Goal: Information Seeking & Learning: Learn about a topic

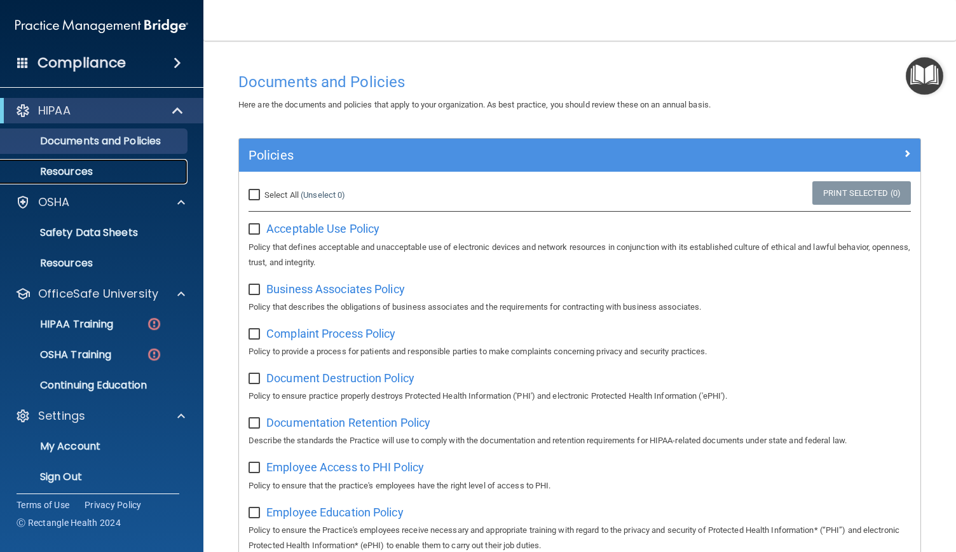
click at [110, 177] on p "Resources" at bounding box center [95, 171] width 174 height 13
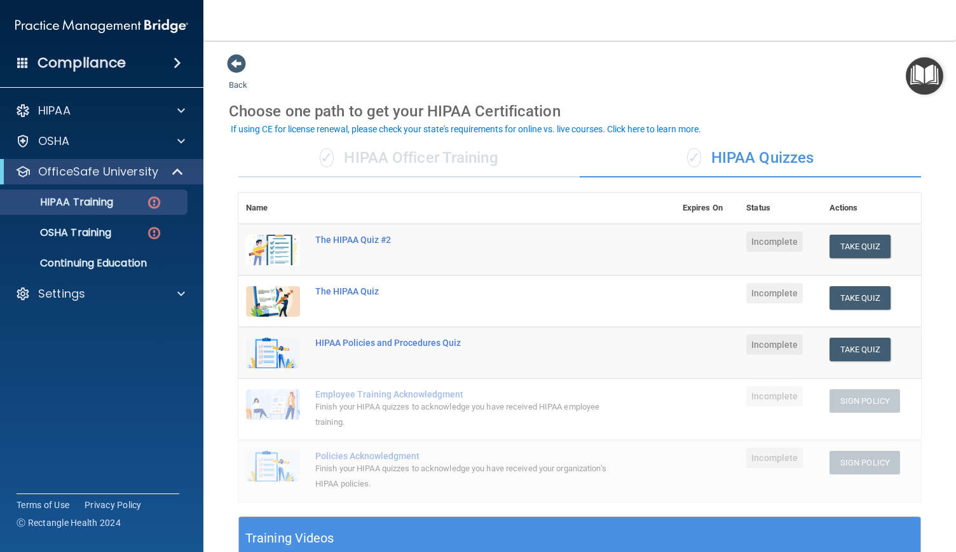
click at [427, 156] on div "✓ HIPAA Officer Training" at bounding box center [408, 158] width 341 height 38
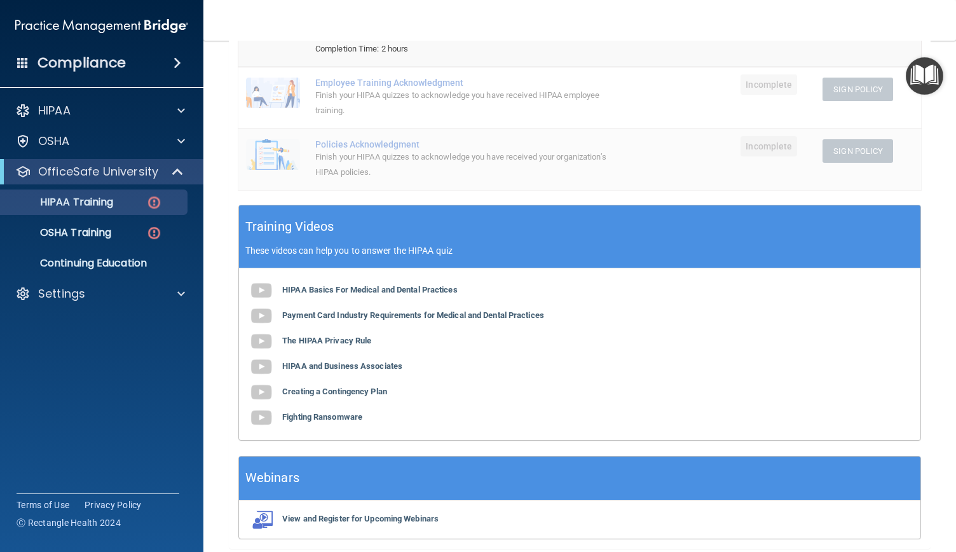
scroll to position [274, 0]
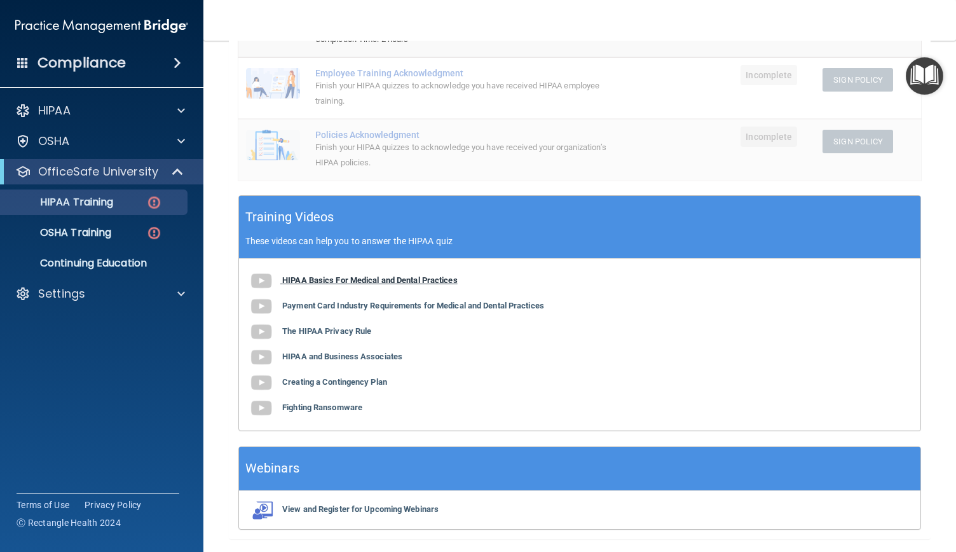
click at [418, 280] on b "HIPAA Basics For Medical and Dental Practices" at bounding box center [370, 280] width 176 height 10
click at [373, 306] on b "Payment Card Industry Requirements for Medical and Dental Practices" at bounding box center [413, 306] width 262 height 10
click at [349, 331] on b "The HIPAA Privacy Rule" at bounding box center [326, 331] width 89 height 10
click at [362, 352] on b "HIPAA and Business Associates" at bounding box center [342, 357] width 120 height 10
click at [372, 382] on b "Creating a Contingency Plan" at bounding box center [334, 382] width 105 height 10
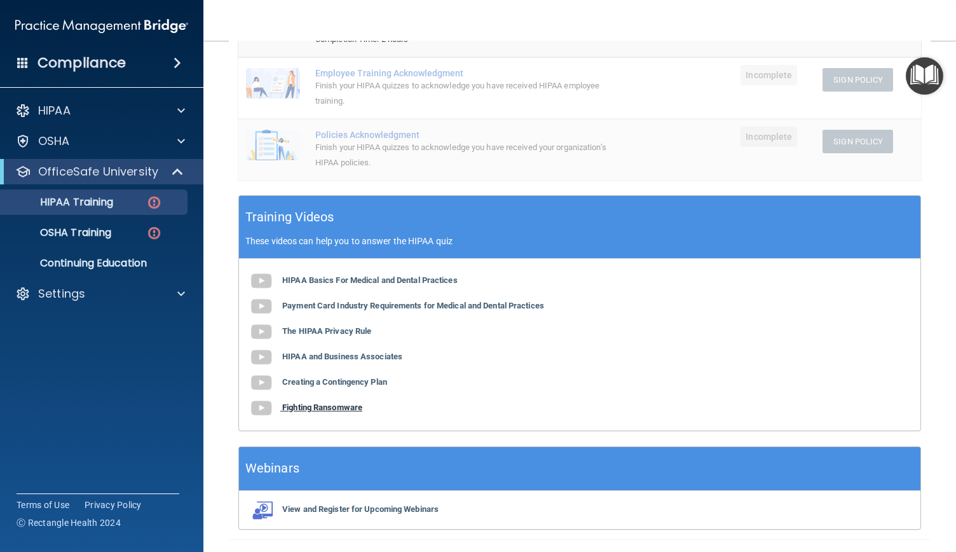
click at [348, 411] on b "Fighting Ransomware" at bounding box center [322, 408] width 80 height 10
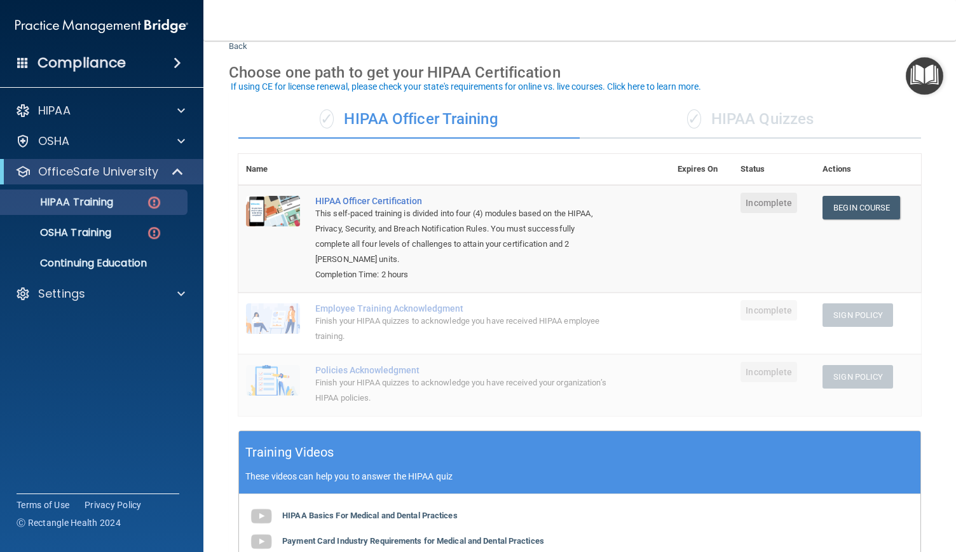
scroll to position [37, 0]
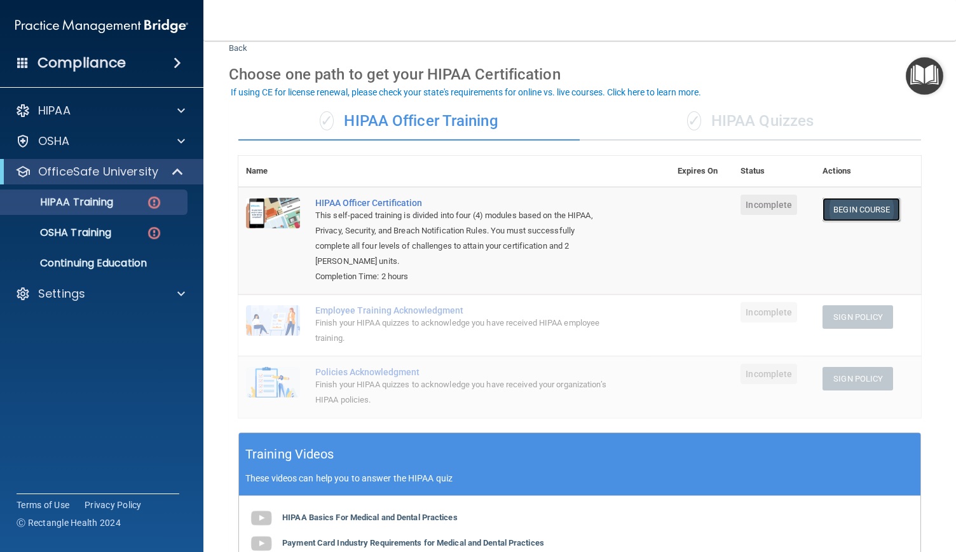
click at [841, 209] on link "Begin Course" at bounding box center [862, 210] width 78 height 24
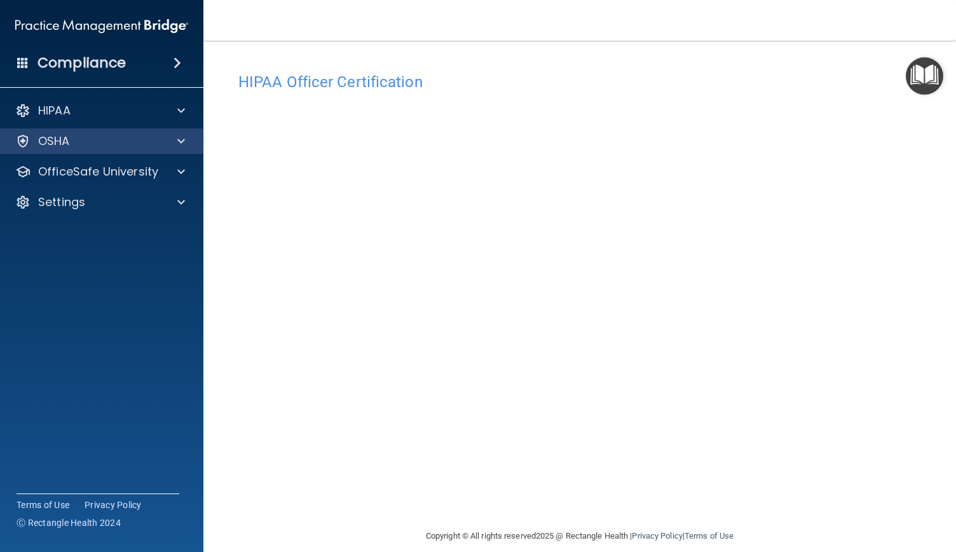
click at [85, 153] on div "OSHA" at bounding box center [102, 140] width 204 height 25
click at [172, 139] on div at bounding box center [179, 141] width 32 height 15
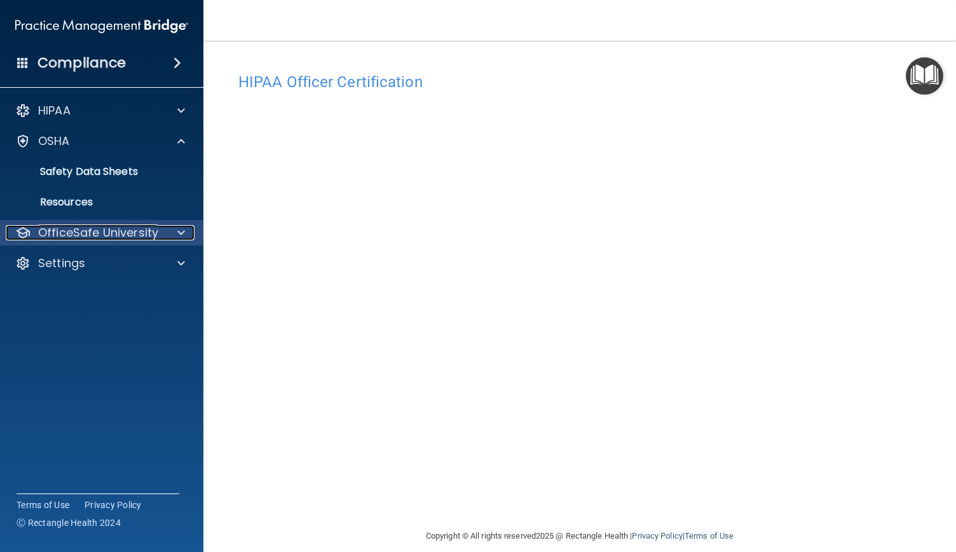
click at [151, 229] on p "OfficeSafe University" at bounding box center [98, 232] width 120 height 15
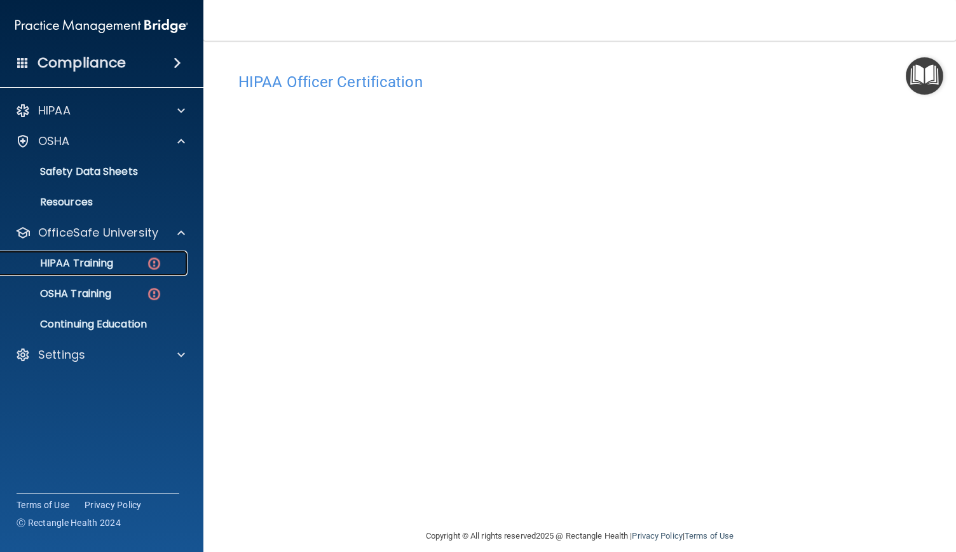
click at [146, 269] on img at bounding box center [154, 264] width 16 height 16
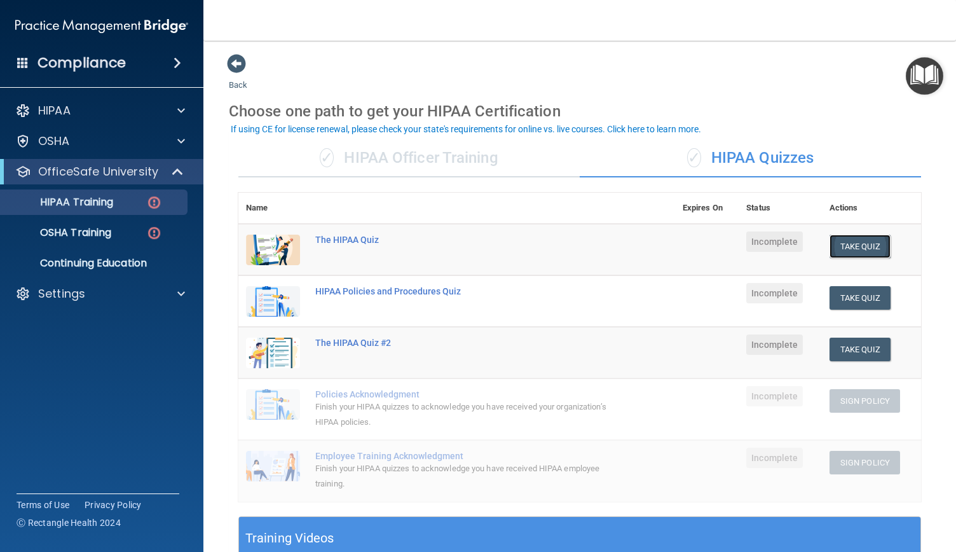
click at [843, 245] on button "Take Quiz" at bounding box center [860, 247] width 61 height 24
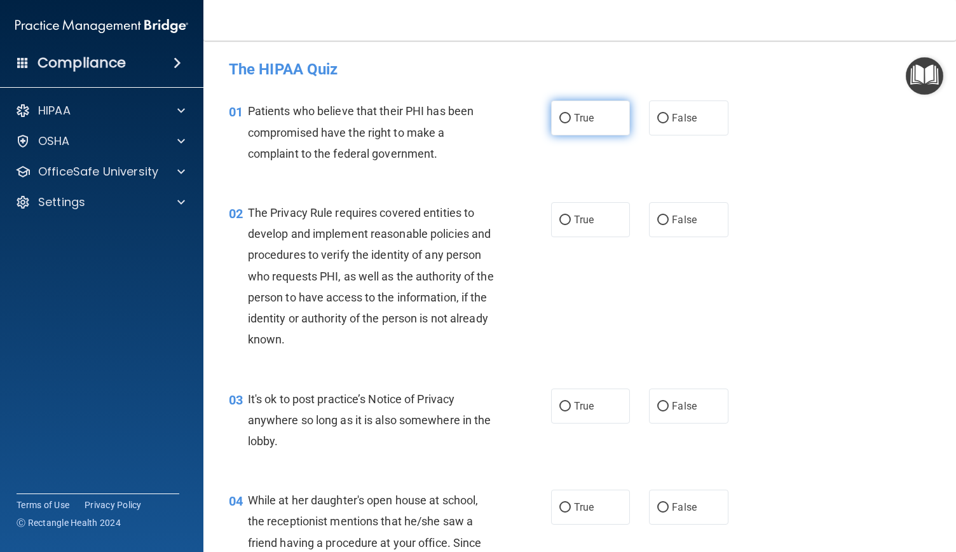
click at [560, 118] on input "True" at bounding box center [565, 119] width 11 height 10
radio input "true"
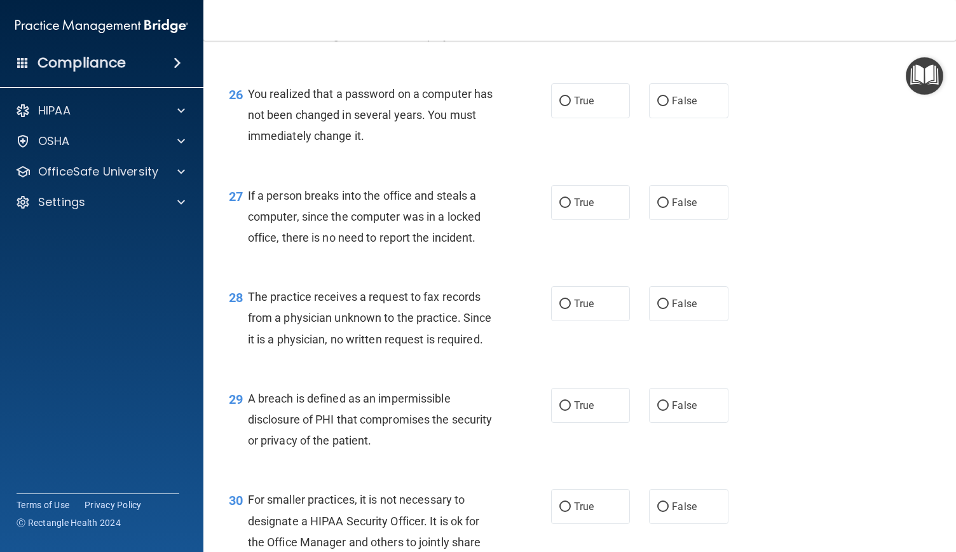
scroll to position [3042, 0]
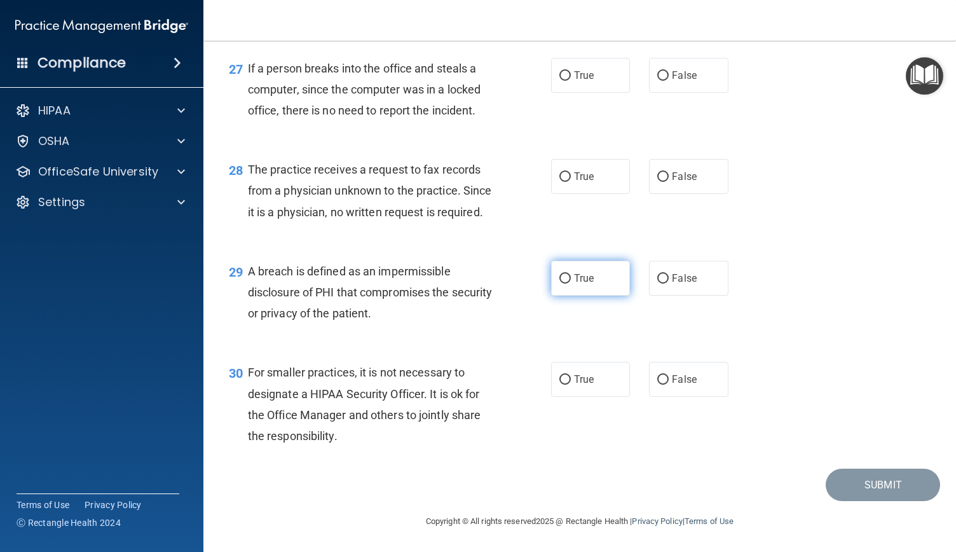
click at [574, 282] on span "True" at bounding box center [584, 278] width 20 height 12
click at [570, 282] on input "True" at bounding box center [565, 279] width 11 height 10
radio input "true"
click at [567, 389] on label "True" at bounding box center [590, 379] width 79 height 35
click at [567, 385] on input "True" at bounding box center [565, 380] width 11 height 10
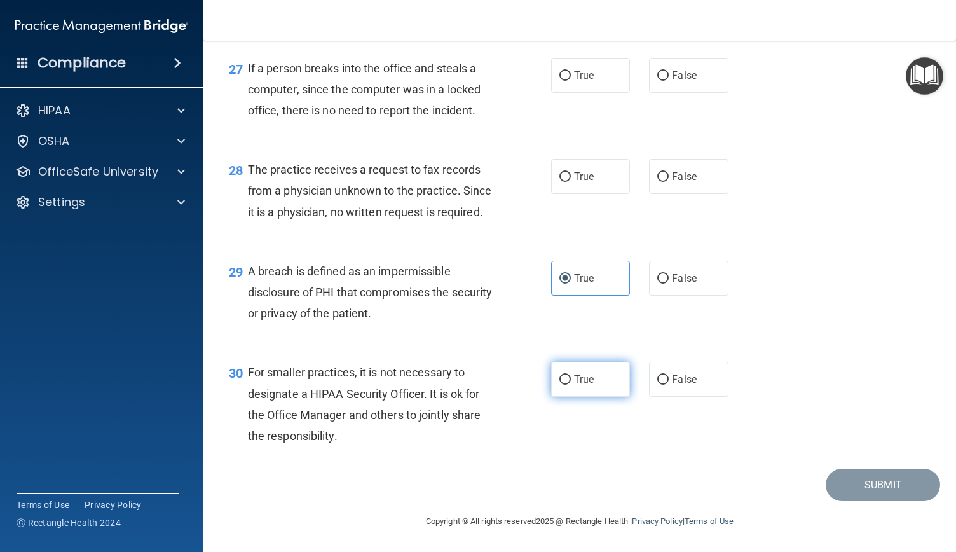
radio input "true"
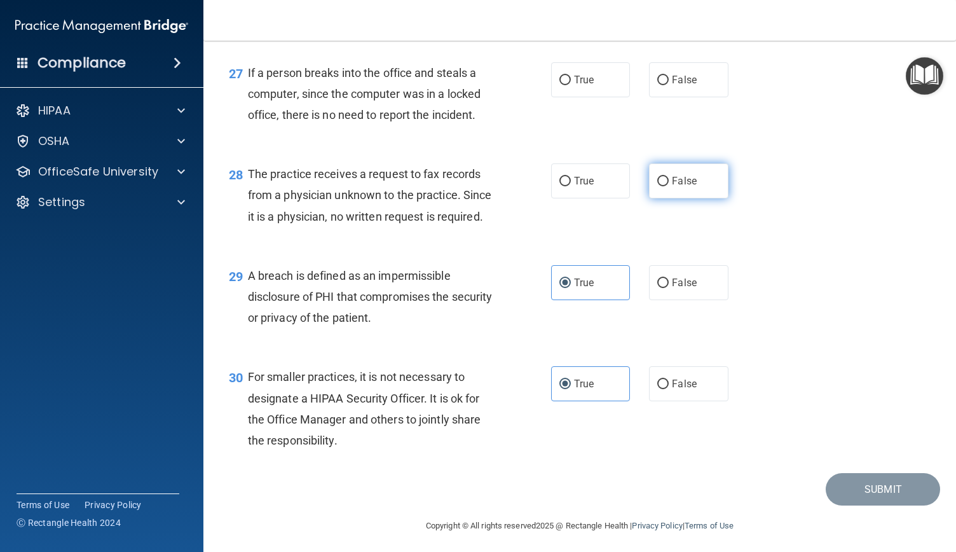
click at [669, 198] on label "False" at bounding box center [688, 180] width 79 height 35
click at [669, 186] on input "False" at bounding box center [663, 182] width 11 height 10
radio input "true"
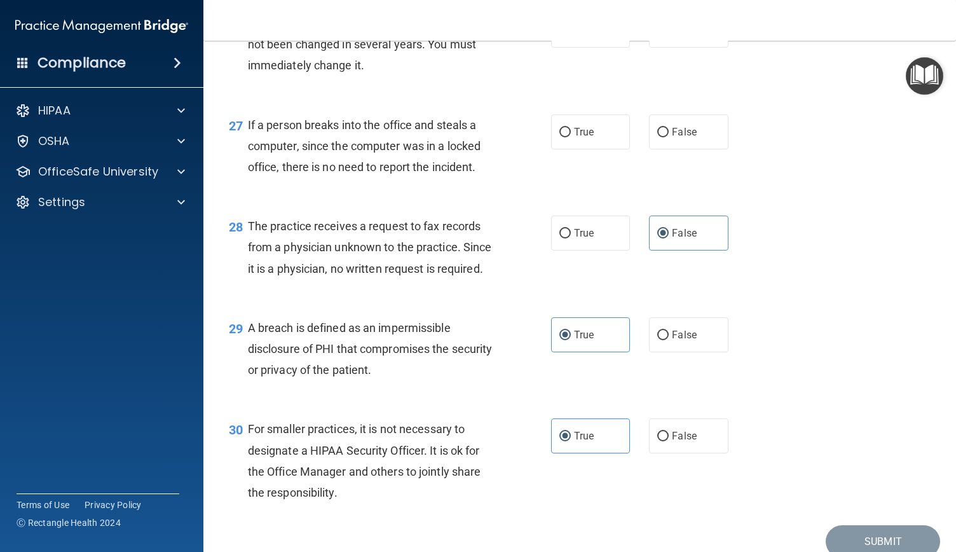
scroll to position [2917, 0]
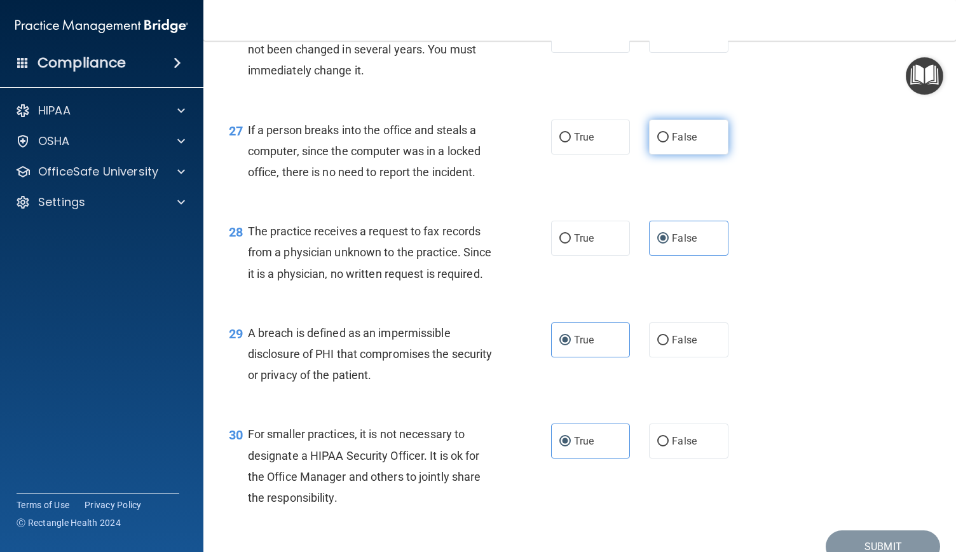
click at [667, 155] on label "False" at bounding box center [688, 137] width 79 height 35
click at [667, 142] on input "False" at bounding box center [663, 138] width 11 height 10
radio input "true"
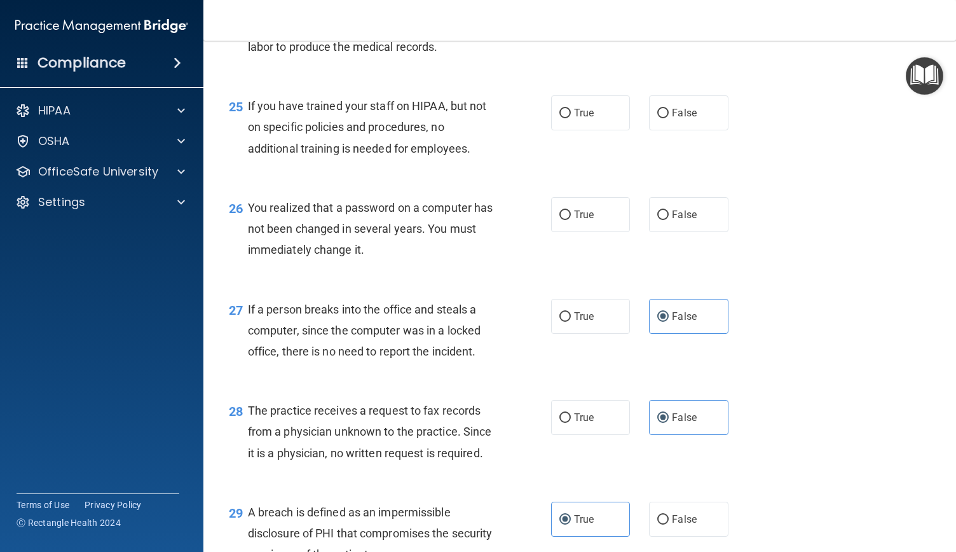
scroll to position [2736, 0]
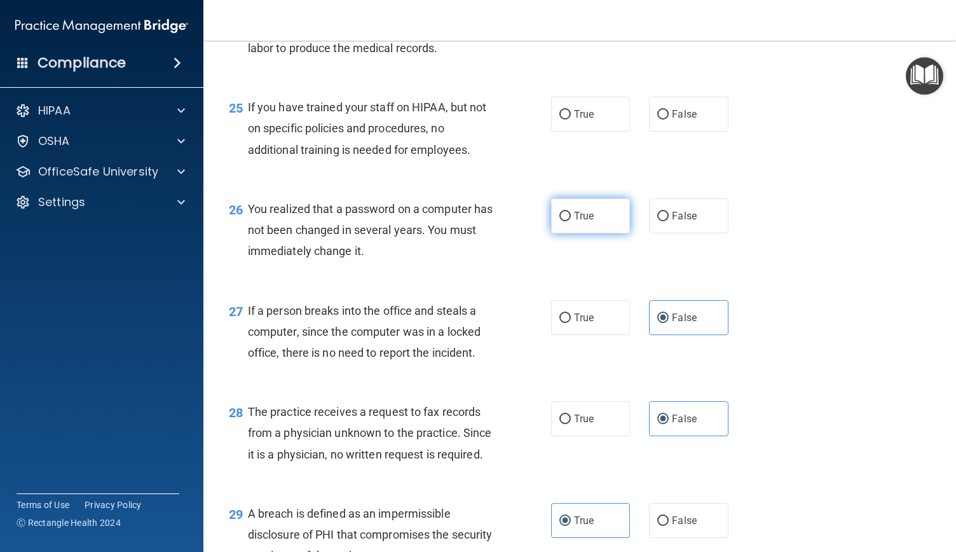
click at [560, 221] on input "True" at bounding box center [565, 217] width 11 height 10
radio input "true"
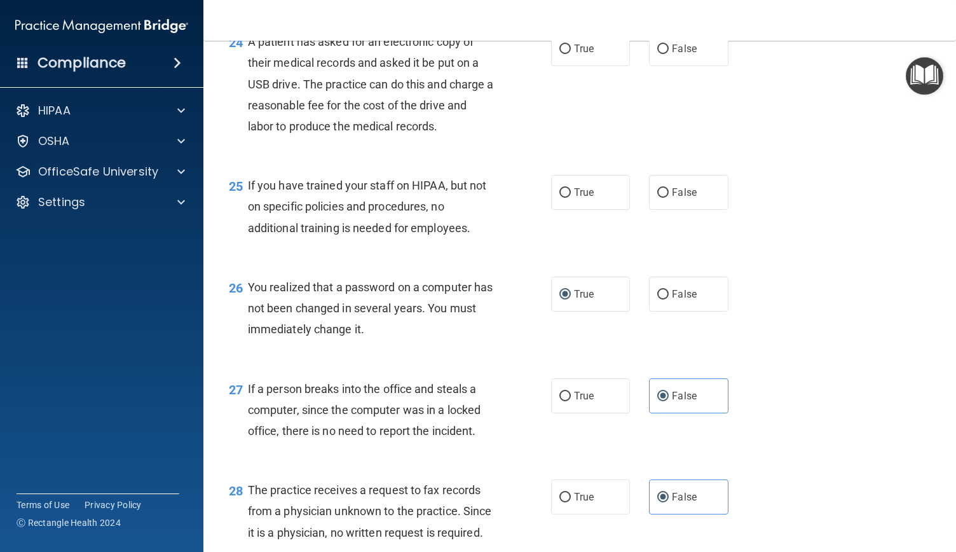
scroll to position [2649, 0]
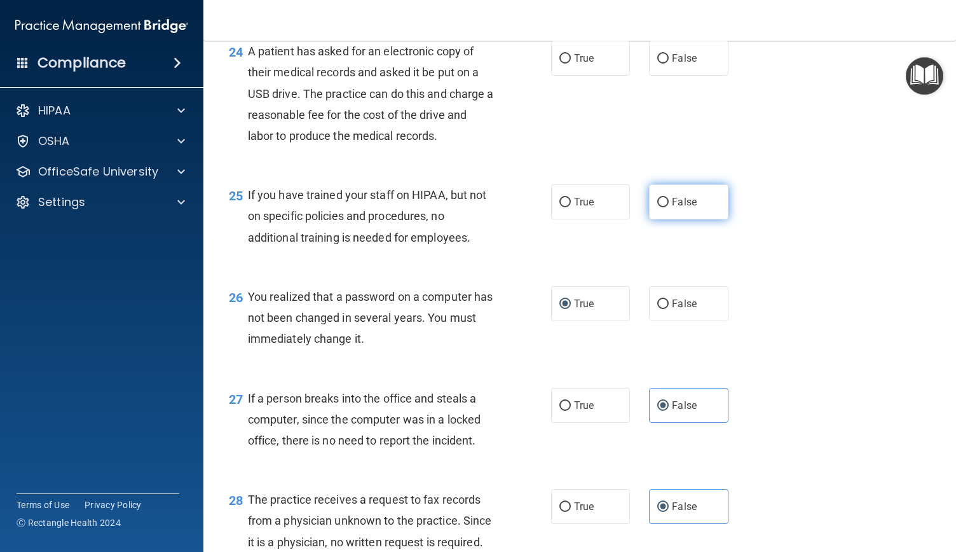
click at [658, 219] on label "False" at bounding box center [688, 201] width 79 height 35
click at [658, 207] on input "False" at bounding box center [663, 203] width 11 height 10
radio input "true"
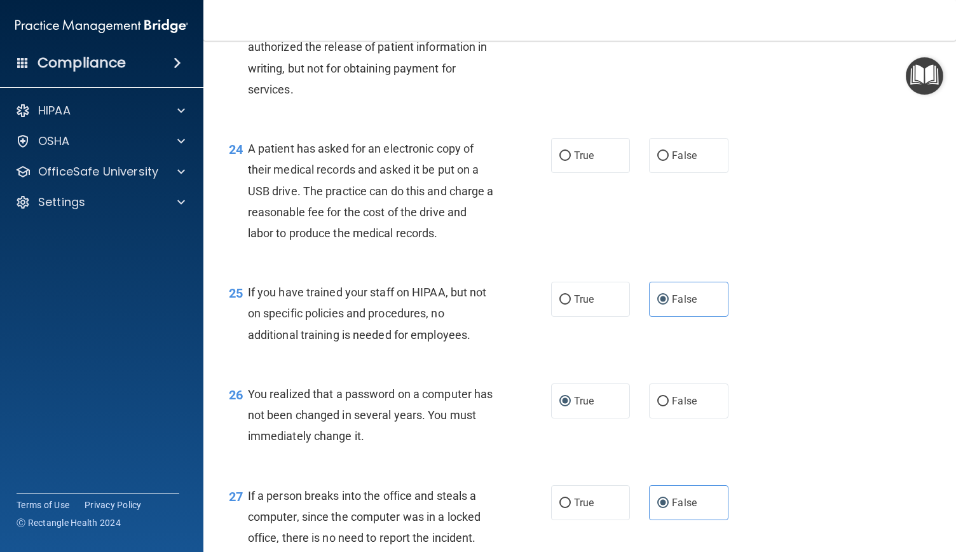
scroll to position [2505, 0]
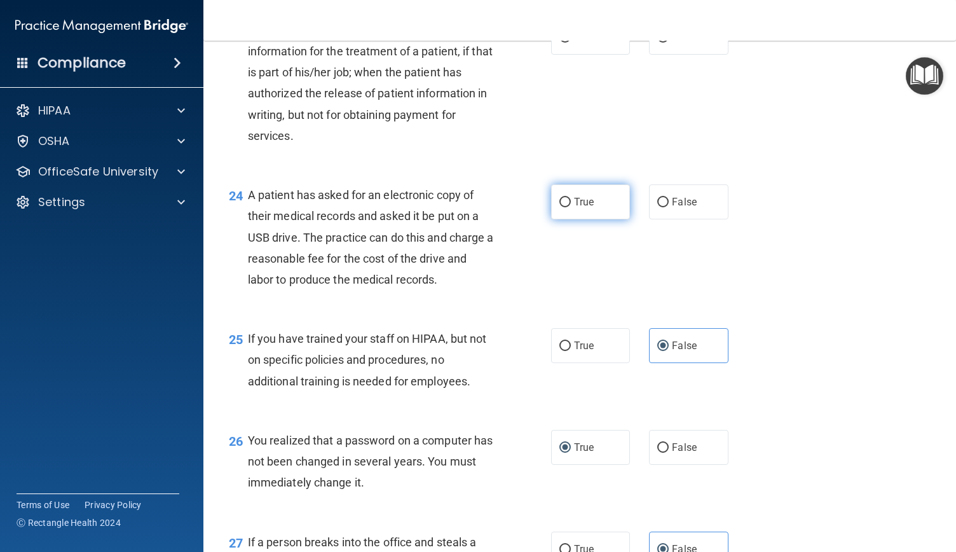
click at [567, 219] on label "True" at bounding box center [590, 201] width 79 height 35
click at [567, 207] on input "True" at bounding box center [565, 203] width 11 height 10
radio input "true"
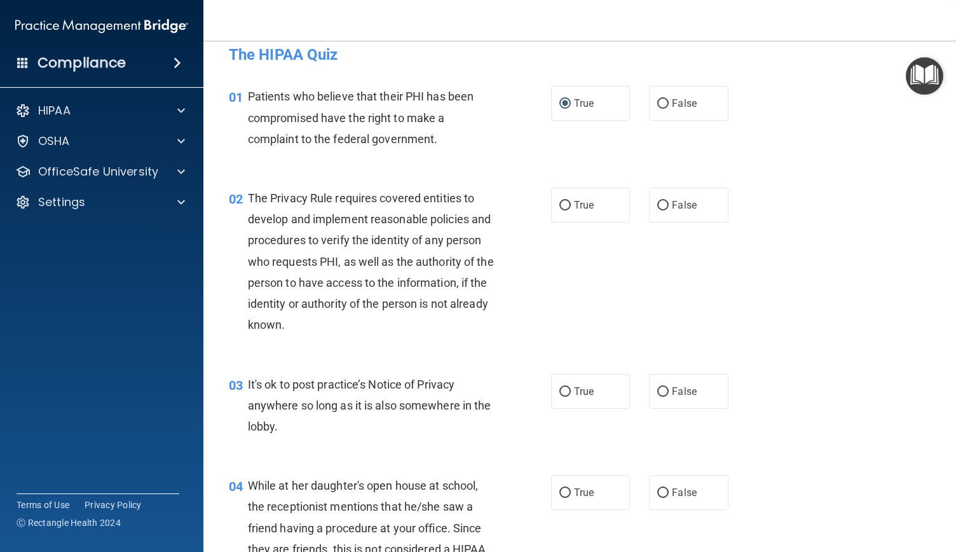
scroll to position [0, 0]
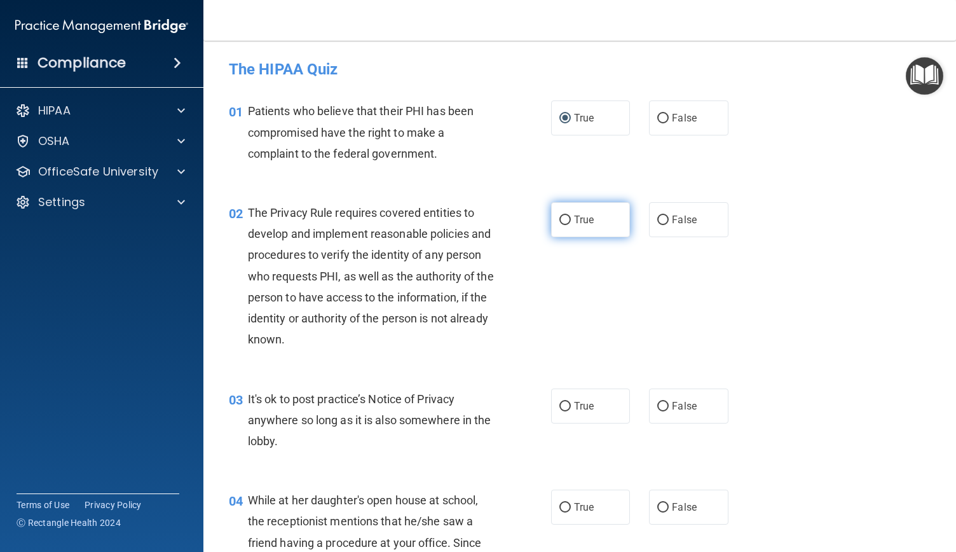
click at [566, 210] on label "True" at bounding box center [590, 219] width 79 height 35
click at [566, 216] on input "True" at bounding box center [565, 221] width 11 height 10
radio input "true"
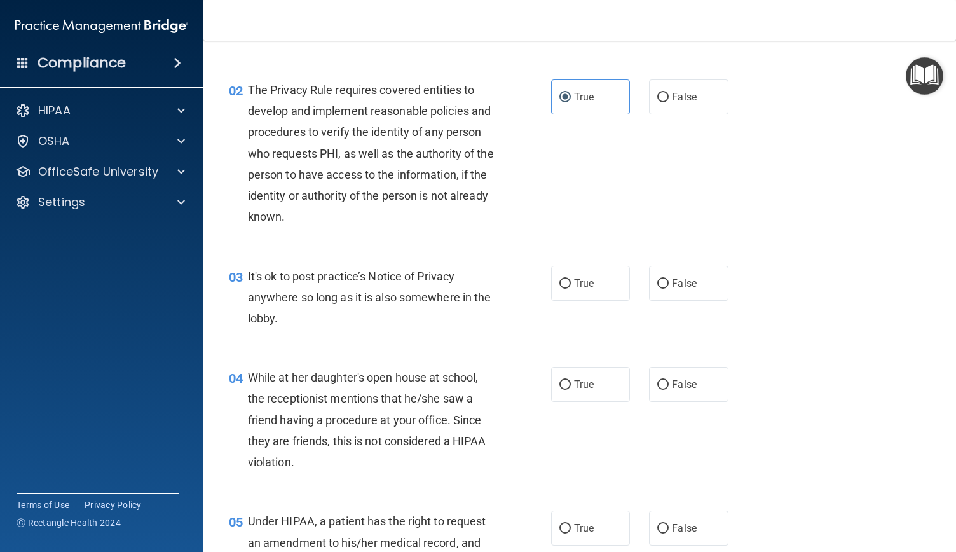
scroll to position [123, 0]
click at [659, 287] on label "False" at bounding box center [688, 282] width 79 height 35
click at [659, 287] on input "False" at bounding box center [663, 284] width 11 height 10
radio input "true"
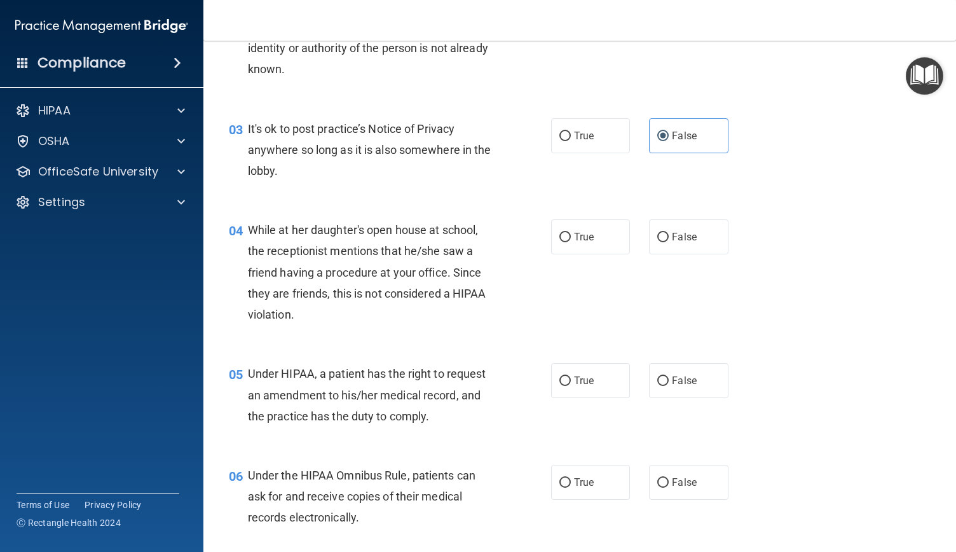
scroll to position [271, 0]
click at [656, 245] on label "False" at bounding box center [688, 236] width 79 height 35
click at [658, 242] on input "False" at bounding box center [663, 237] width 11 height 10
radio input "true"
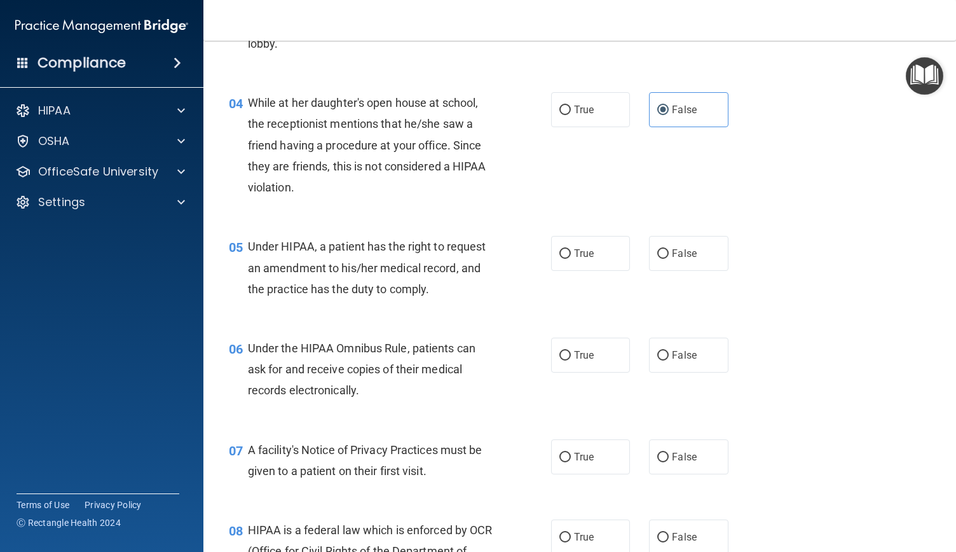
scroll to position [399, 0]
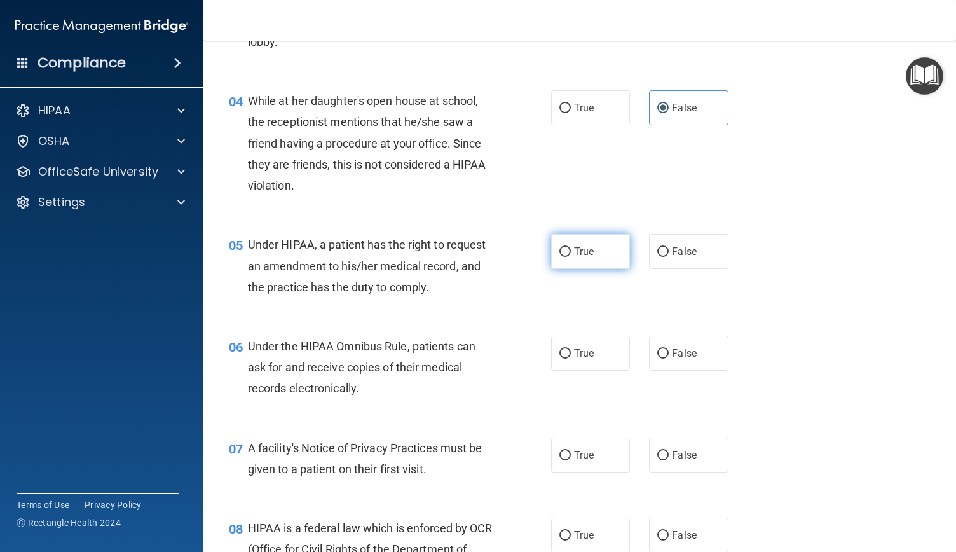
click at [579, 258] on label "True" at bounding box center [590, 251] width 79 height 35
click at [571, 257] on input "True" at bounding box center [565, 252] width 11 height 10
radio input "true"
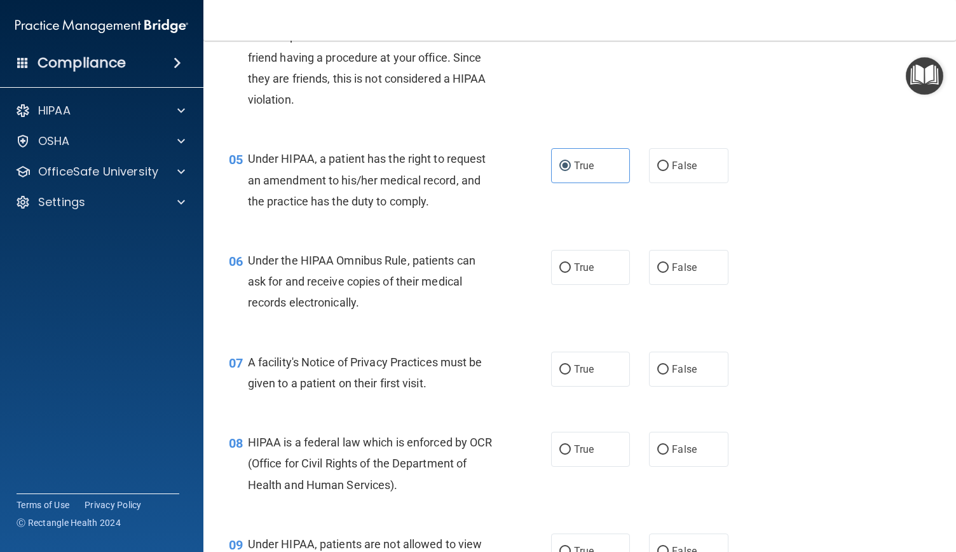
scroll to position [486, 0]
click at [563, 260] on label "True" at bounding box center [590, 266] width 79 height 35
click at [563, 263] on input "True" at bounding box center [565, 268] width 11 height 10
radio input "true"
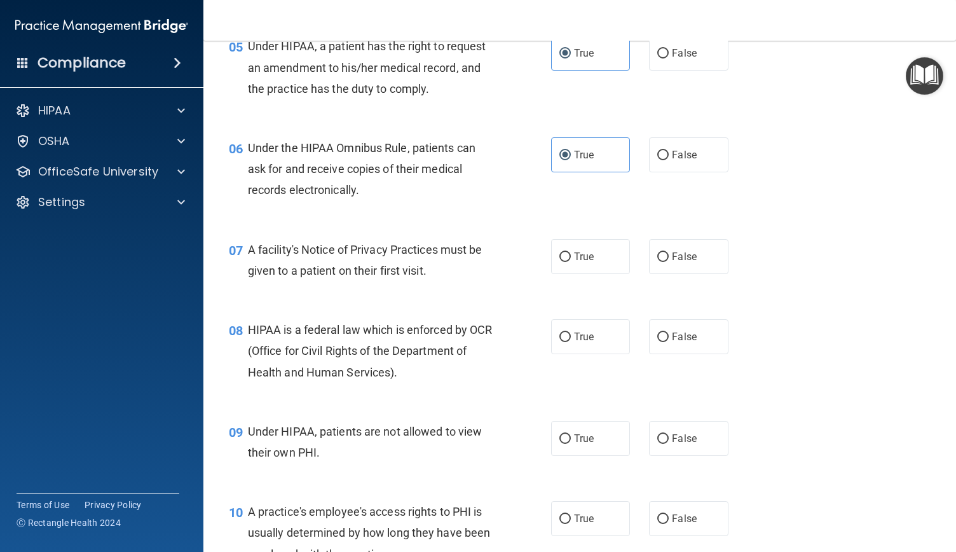
scroll to position [598, 0]
click at [555, 263] on label "True" at bounding box center [590, 255] width 79 height 35
click at [560, 261] on input "True" at bounding box center [565, 257] width 11 height 10
radio input "true"
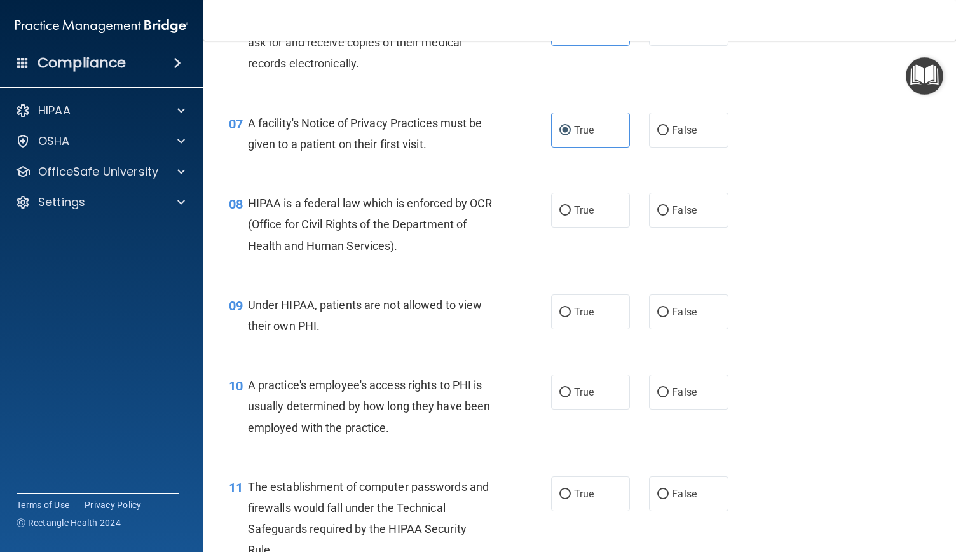
scroll to position [728, 0]
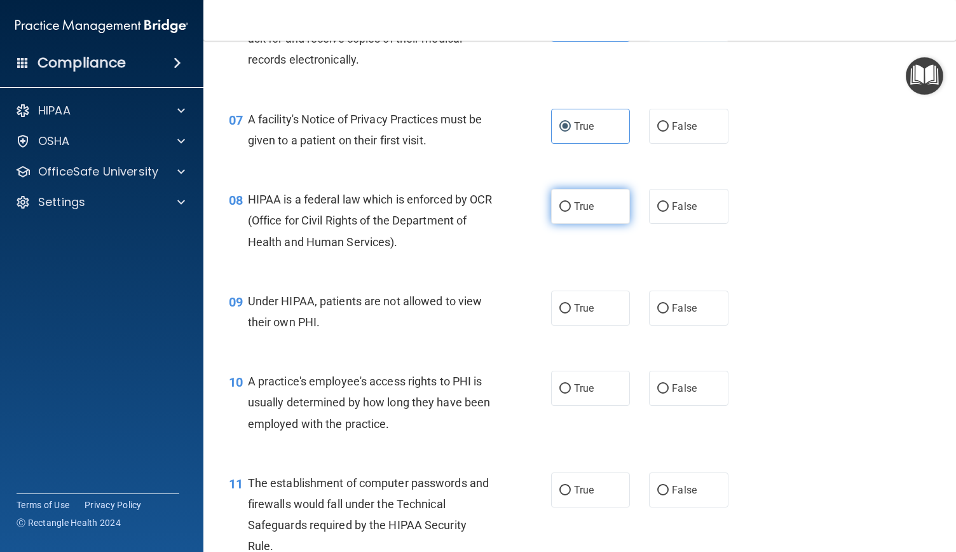
click at [558, 217] on label "True" at bounding box center [590, 206] width 79 height 35
click at [560, 212] on input "True" at bounding box center [565, 207] width 11 height 10
radio input "true"
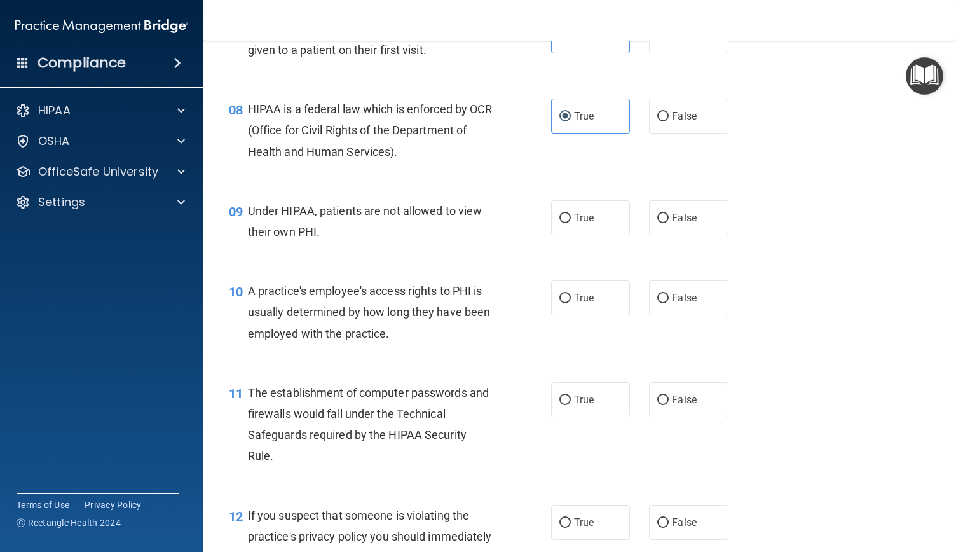
scroll to position [827, 0]
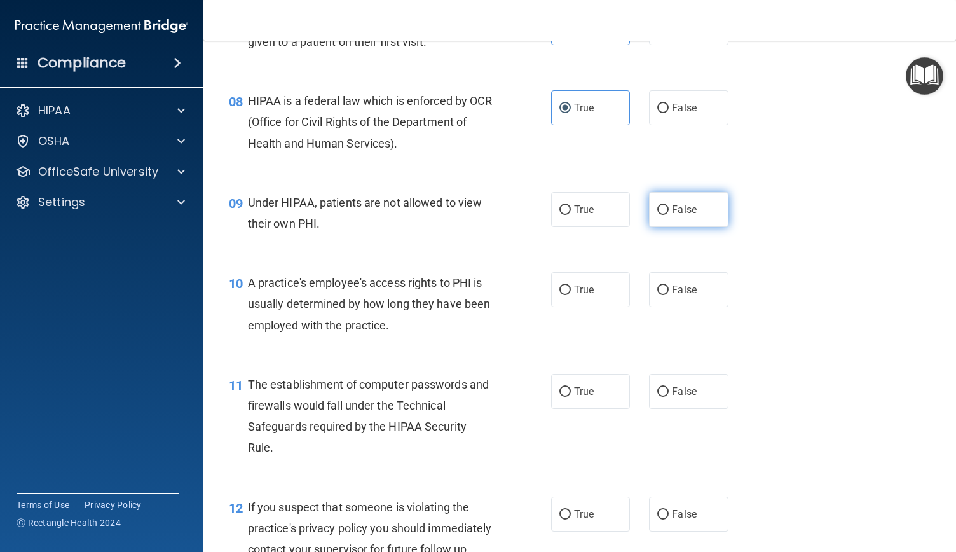
click at [672, 209] on span "False" at bounding box center [684, 209] width 25 height 12
click at [666, 209] on input "False" at bounding box center [663, 210] width 11 height 10
radio input "true"
click at [649, 291] on label "False" at bounding box center [688, 289] width 79 height 35
click at [658, 291] on input "False" at bounding box center [663, 291] width 11 height 10
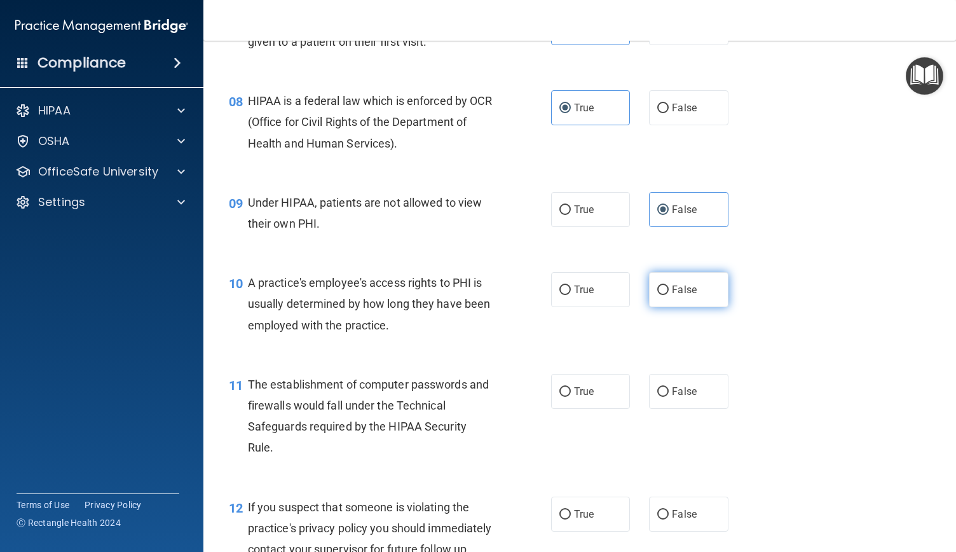
radio input "true"
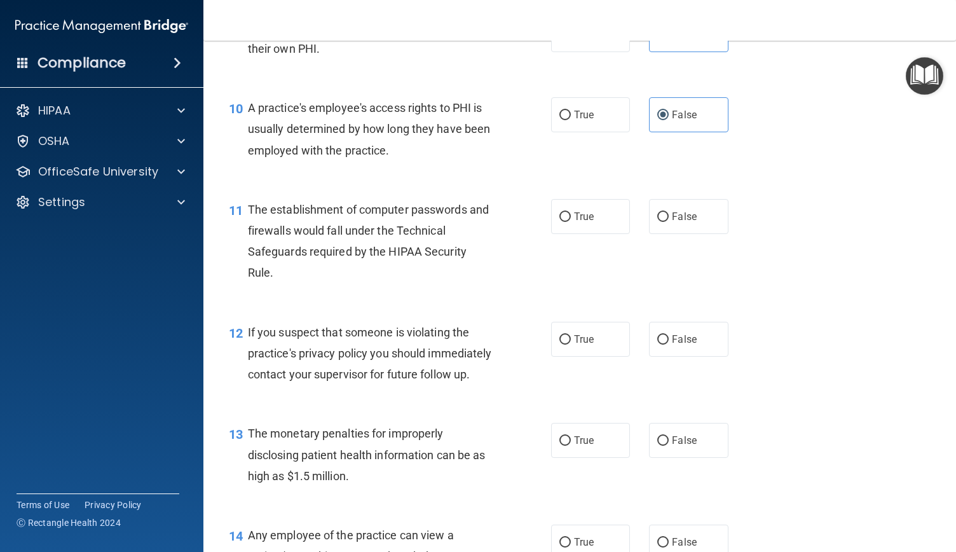
scroll to position [1003, 0]
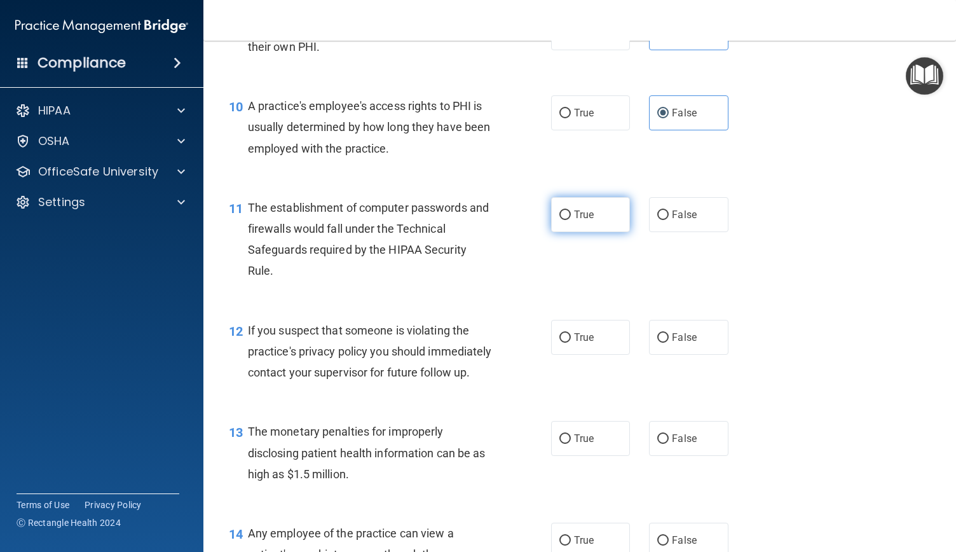
click at [574, 211] on span "True" at bounding box center [584, 215] width 20 height 12
click at [570, 211] on input "True" at bounding box center [565, 215] width 11 height 10
radio input "true"
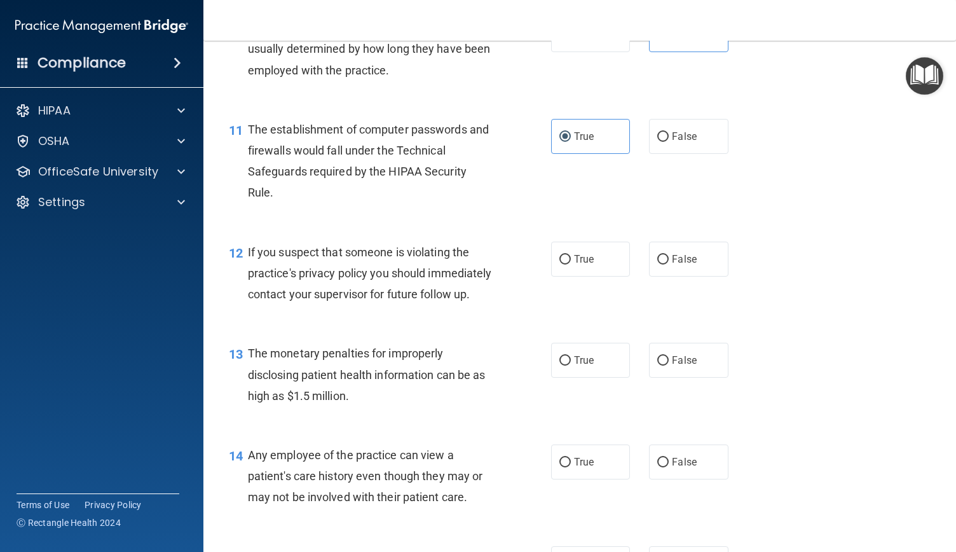
scroll to position [1084, 0]
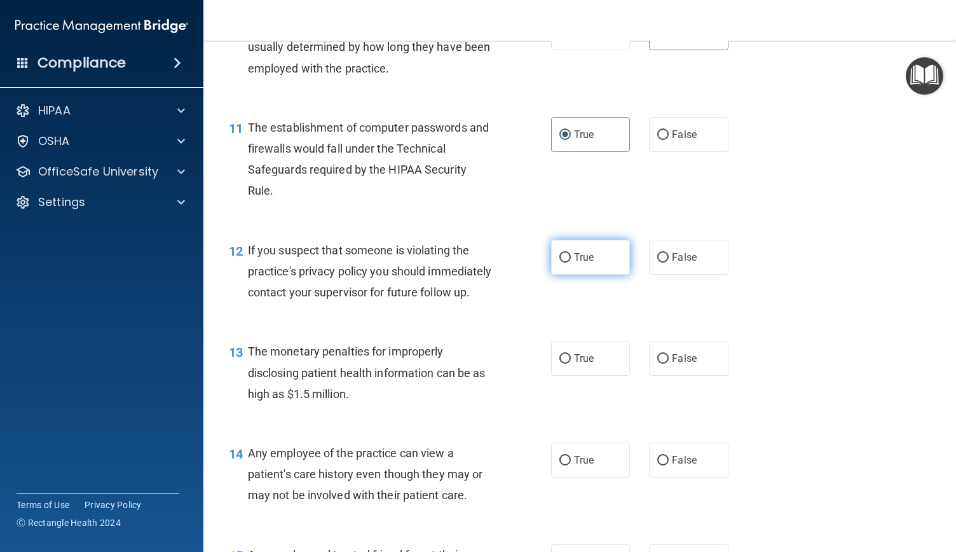
click at [567, 263] on label "True" at bounding box center [590, 257] width 79 height 35
click at [567, 263] on input "True" at bounding box center [565, 258] width 11 height 10
radio input "true"
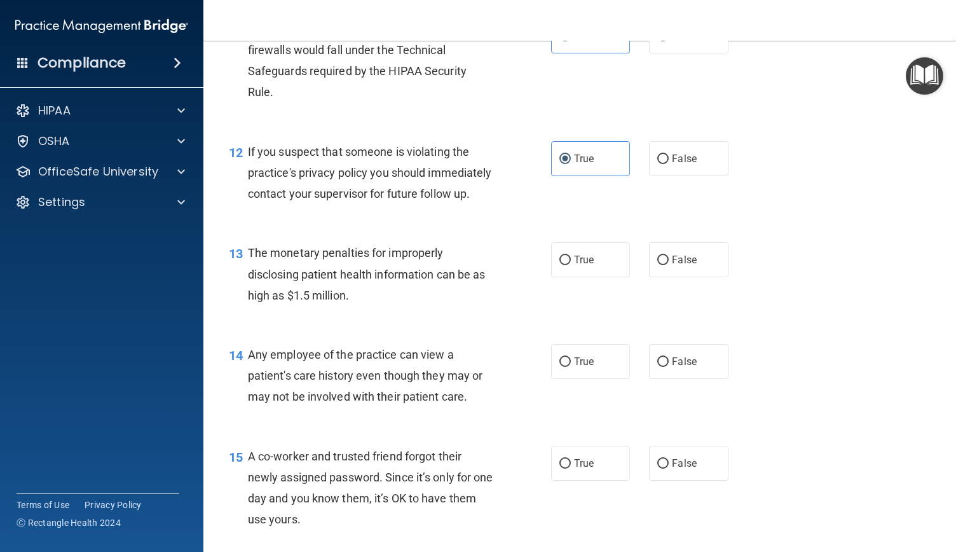
scroll to position [1183, 0]
click at [576, 265] on span "True" at bounding box center [584, 259] width 20 height 12
click at [571, 265] on input "True" at bounding box center [565, 260] width 11 height 10
radio input "true"
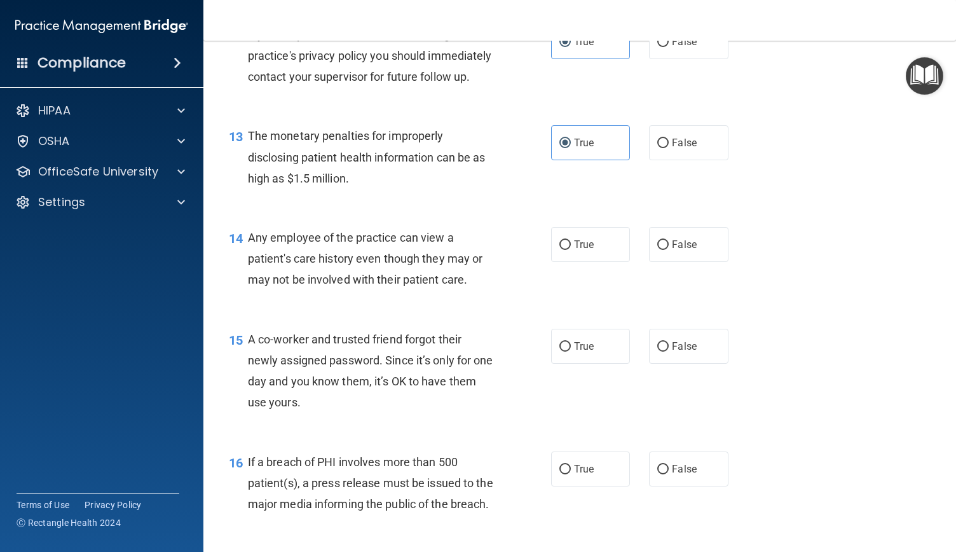
scroll to position [1300, 0]
click at [650, 261] on label "False" at bounding box center [688, 243] width 79 height 35
click at [658, 249] on input "False" at bounding box center [663, 245] width 11 height 10
radio input "true"
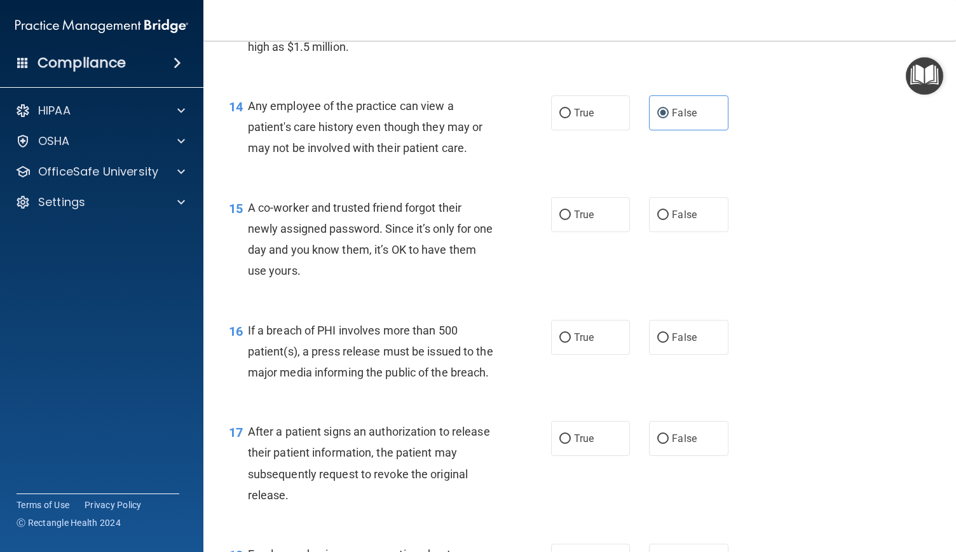
scroll to position [1438, 0]
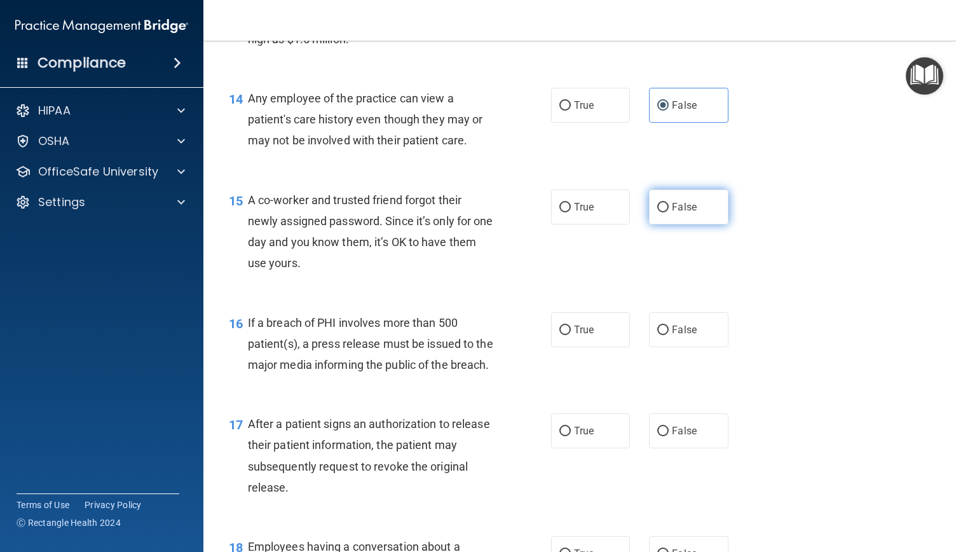
click at [666, 219] on label "False" at bounding box center [688, 207] width 79 height 35
click at [666, 212] on input "False" at bounding box center [663, 208] width 11 height 10
radio input "true"
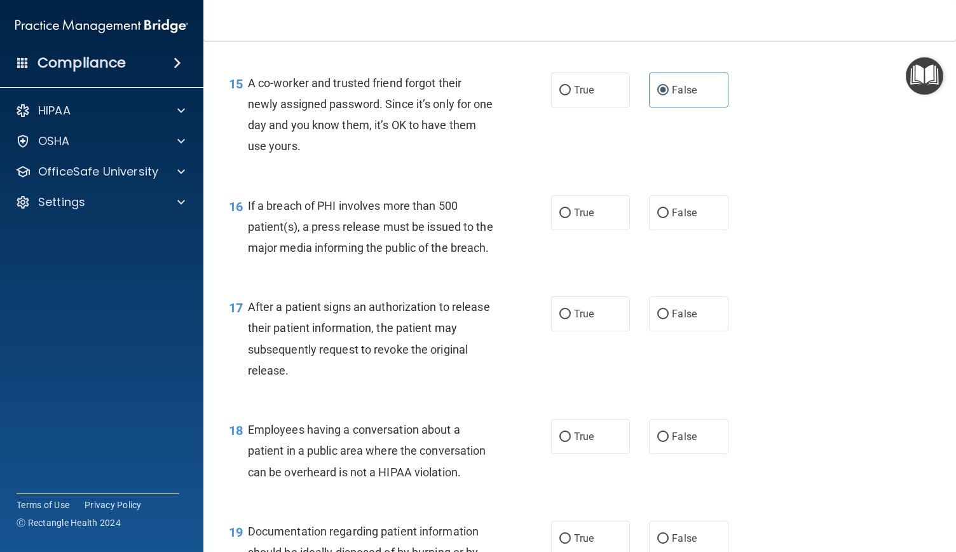
scroll to position [1556, 0]
click at [672, 218] on span "False" at bounding box center [684, 212] width 25 height 12
click at [668, 217] on input "False" at bounding box center [663, 213] width 11 height 10
radio input "true"
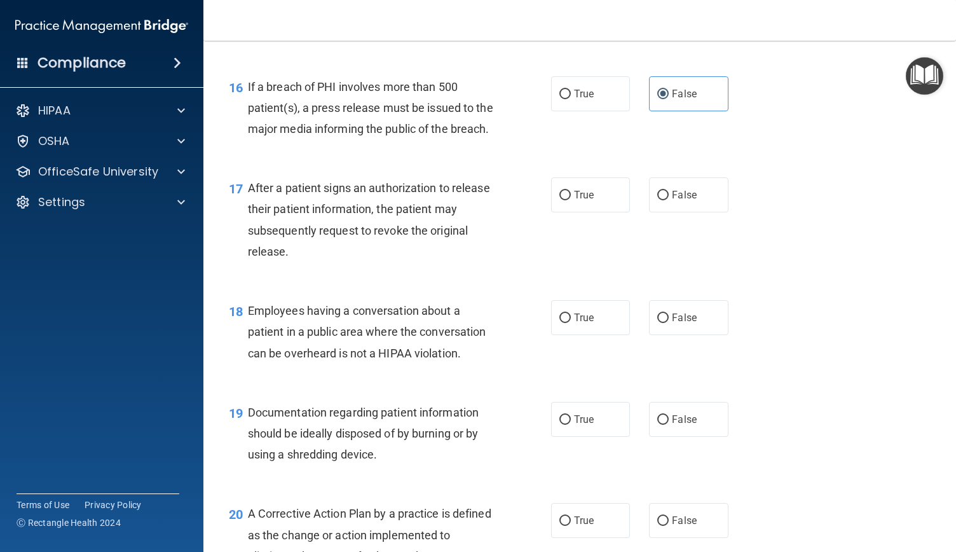
scroll to position [1675, 0]
click at [604, 212] on label "True" at bounding box center [590, 194] width 79 height 35
click at [571, 200] on input "True" at bounding box center [565, 195] width 11 height 10
radio input "true"
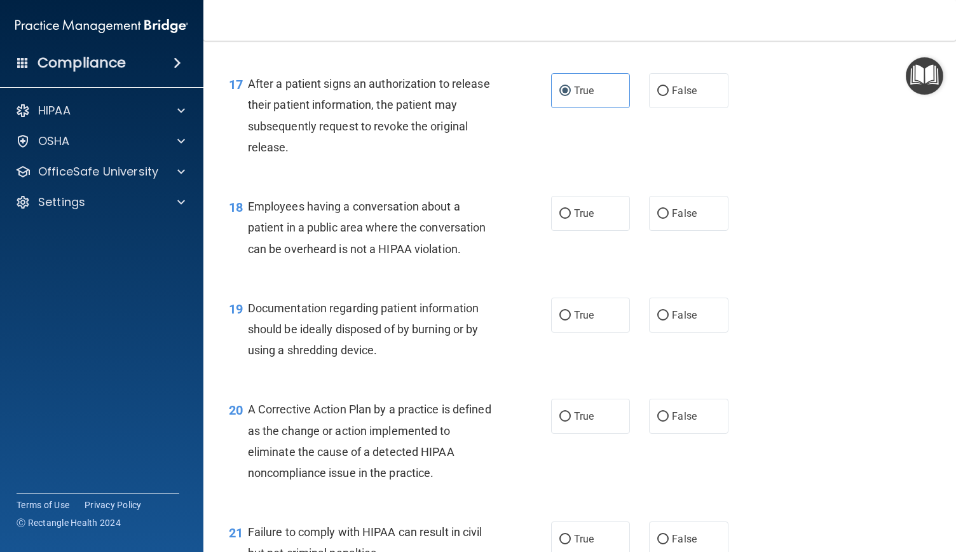
scroll to position [1779, 0]
click at [675, 230] on label "False" at bounding box center [688, 212] width 79 height 35
click at [669, 218] on input "False" at bounding box center [663, 214] width 11 height 10
radio input "true"
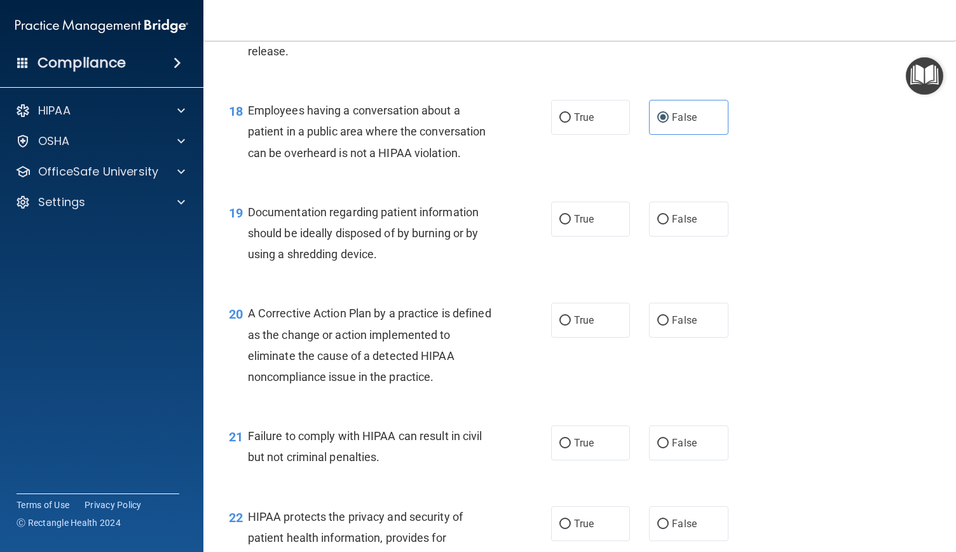
scroll to position [1875, 0]
click at [602, 236] on label "True" at bounding box center [590, 218] width 79 height 35
click at [571, 224] on input "True" at bounding box center [565, 219] width 11 height 10
radio input "true"
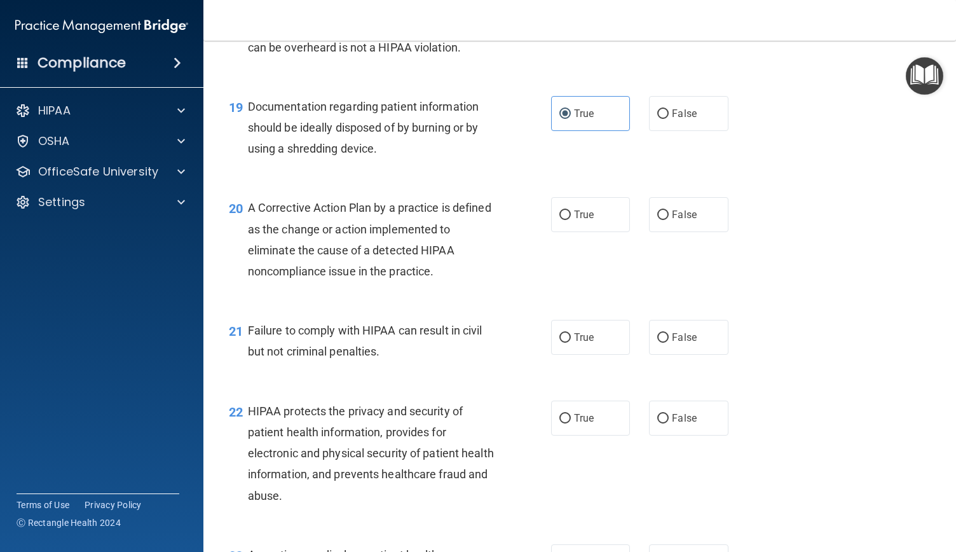
scroll to position [1990, 0]
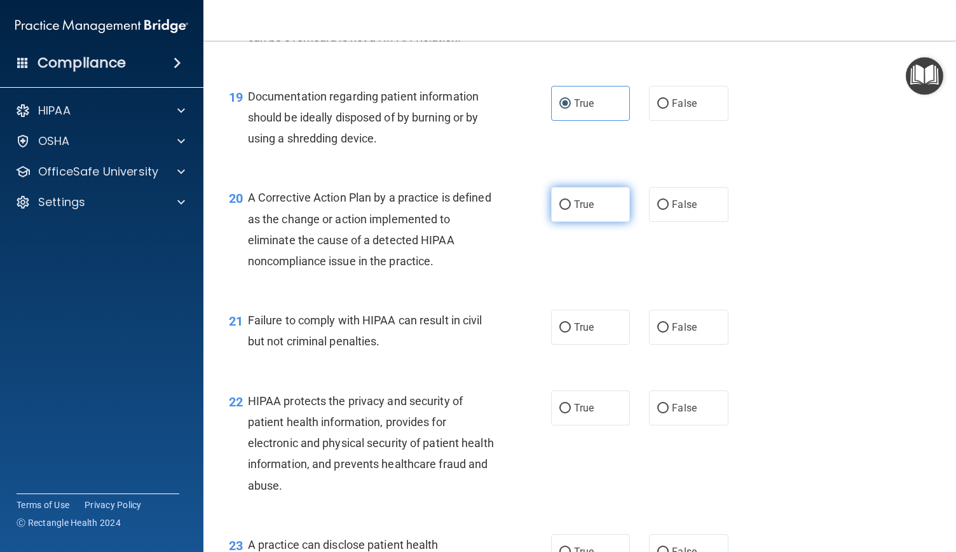
click at [566, 222] on label "True" at bounding box center [590, 204] width 79 height 35
click at [566, 210] on input "True" at bounding box center [565, 205] width 11 height 10
radio input "true"
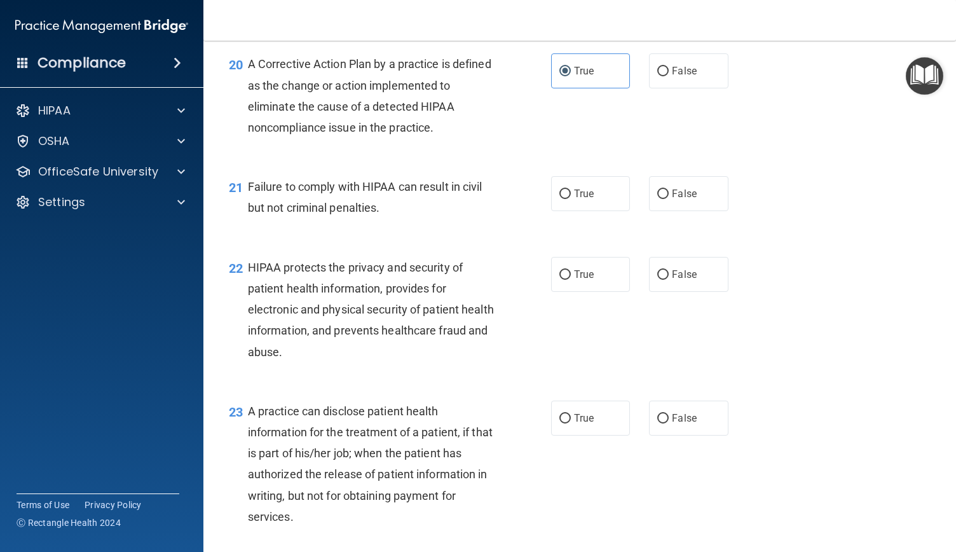
scroll to position [2128, 0]
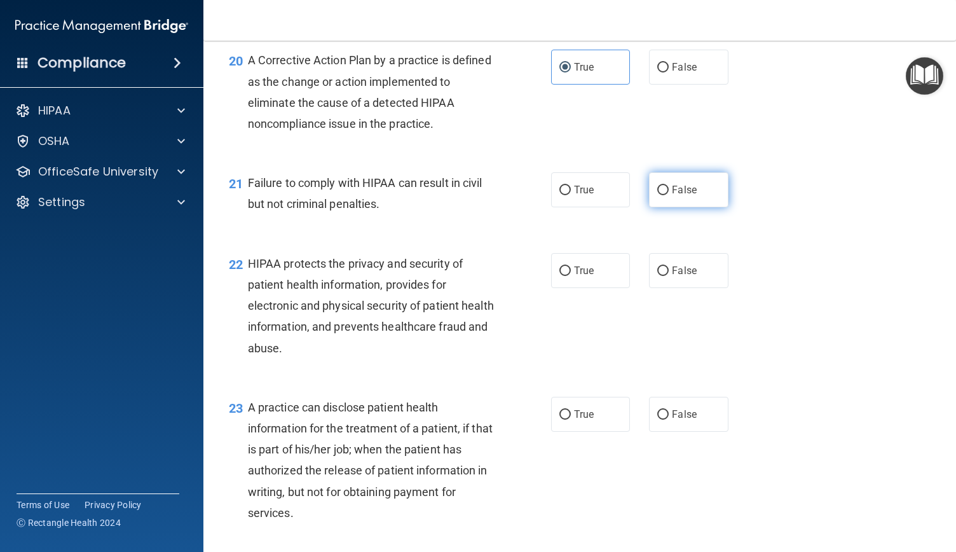
click at [664, 207] on label "False" at bounding box center [688, 189] width 79 height 35
click at [664, 195] on input "False" at bounding box center [663, 191] width 11 height 10
radio input "true"
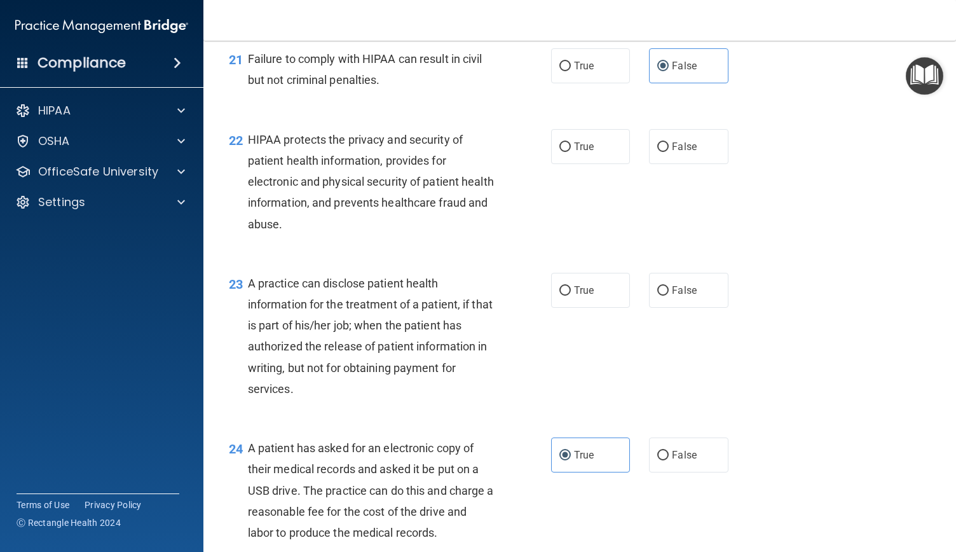
scroll to position [2252, 0]
click at [577, 152] on span "True" at bounding box center [584, 146] width 20 height 12
click at [571, 151] on input "True" at bounding box center [565, 147] width 11 height 10
radio input "true"
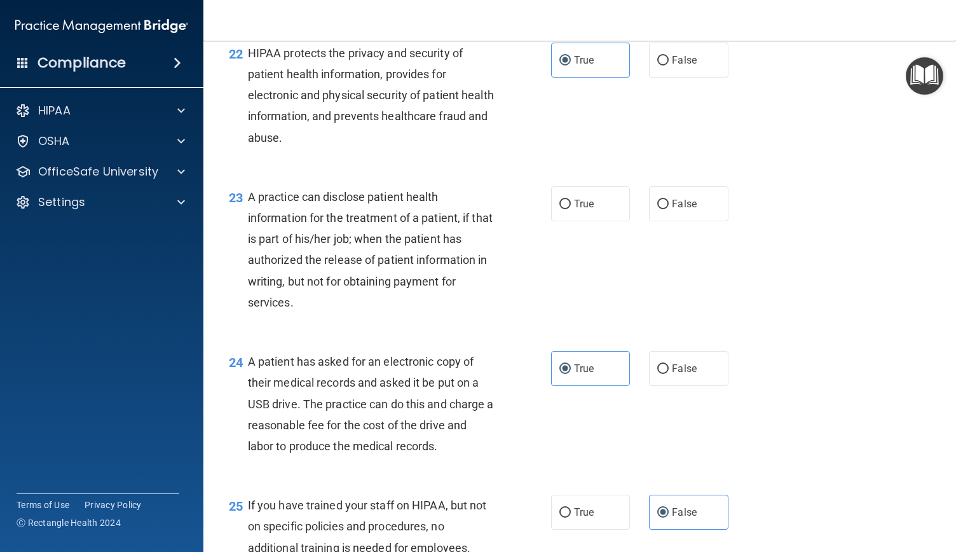
scroll to position [2339, 0]
click at [569, 221] on label "True" at bounding box center [590, 203] width 79 height 35
click at [569, 209] on input "True" at bounding box center [565, 204] width 11 height 10
radio input "true"
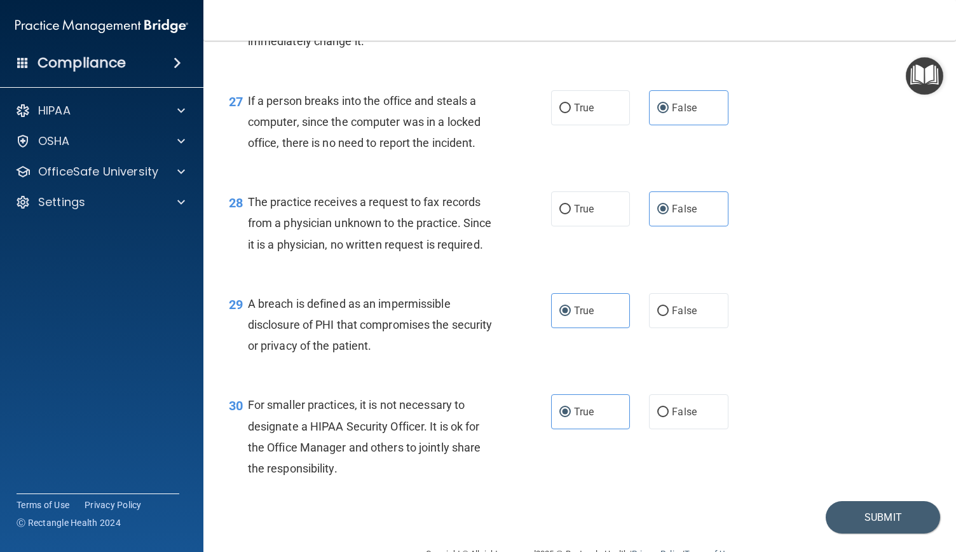
scroll to position [3042, 0]
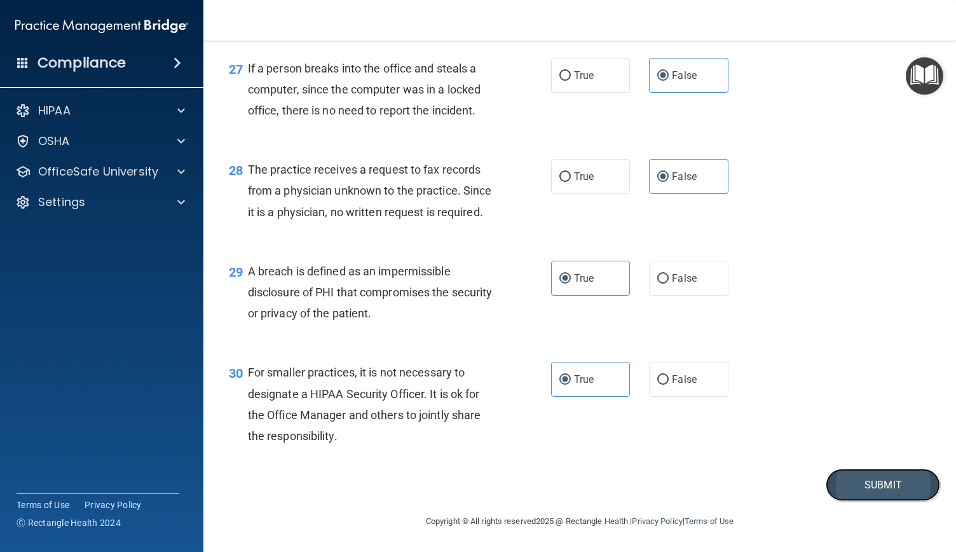
click at [878, 479] on button "Submit" at bounding box center [883, 485] width 114 height 32
click at [862, 483] on button "Submit" at bounding box center [883, 485] width 114 height 32
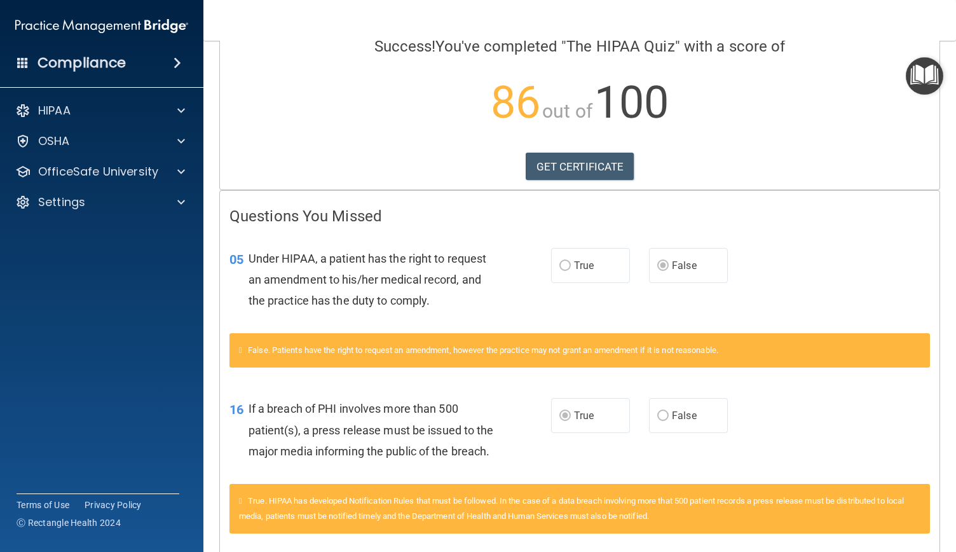
scroll to position [107, 0]
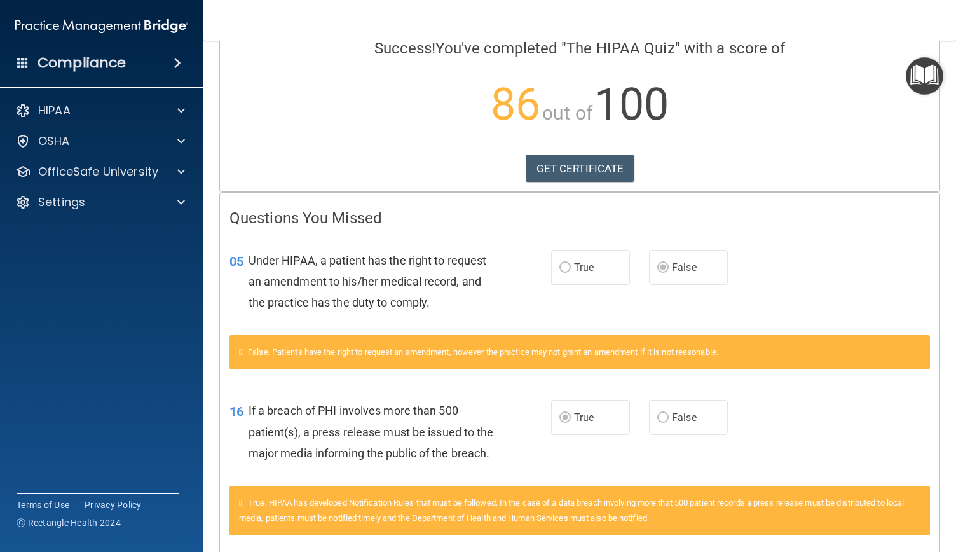
click at [571, 152] on div "Calculating your score.... Success! You've completed " The HIPAA Quiz " with a …" at bounding box center [580, 69] width 720 height 245
click at [562, 163] on link "GET CERTIFICATE" at bounding box center [580, 169] width 109 height 28
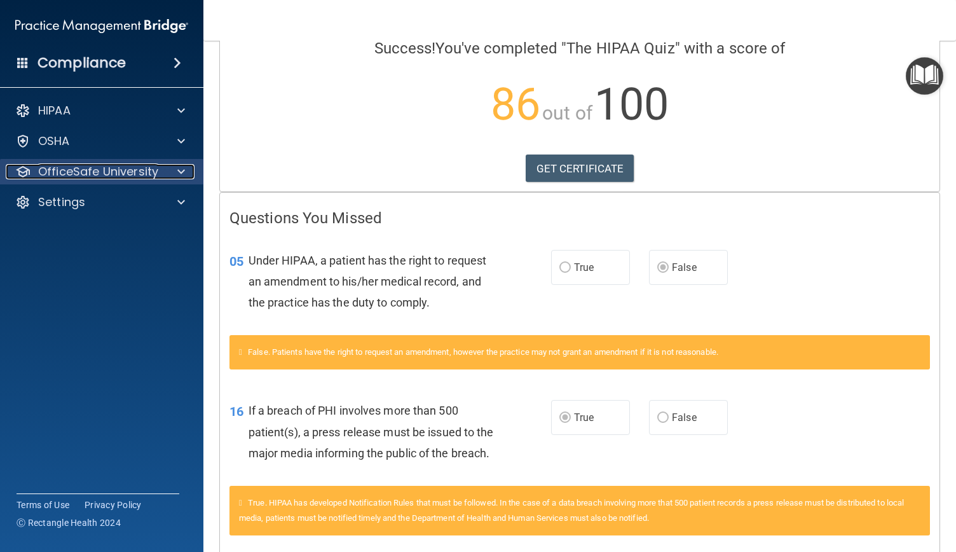
click at [167, 176] on div at bounding box center [179, 171] width 32 height 15
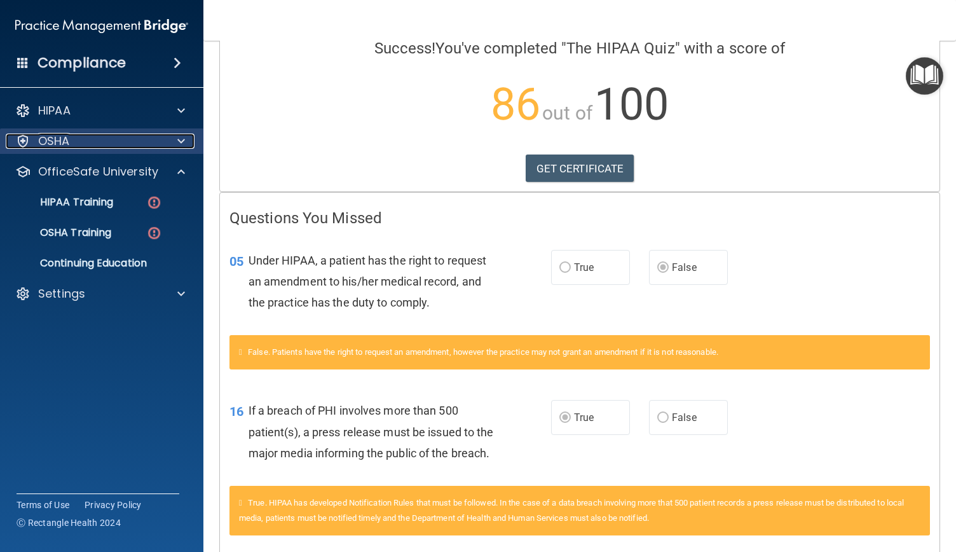
click at [109, 134] on div "OSHA" at bounding box center [85, 141] width 158 height 15
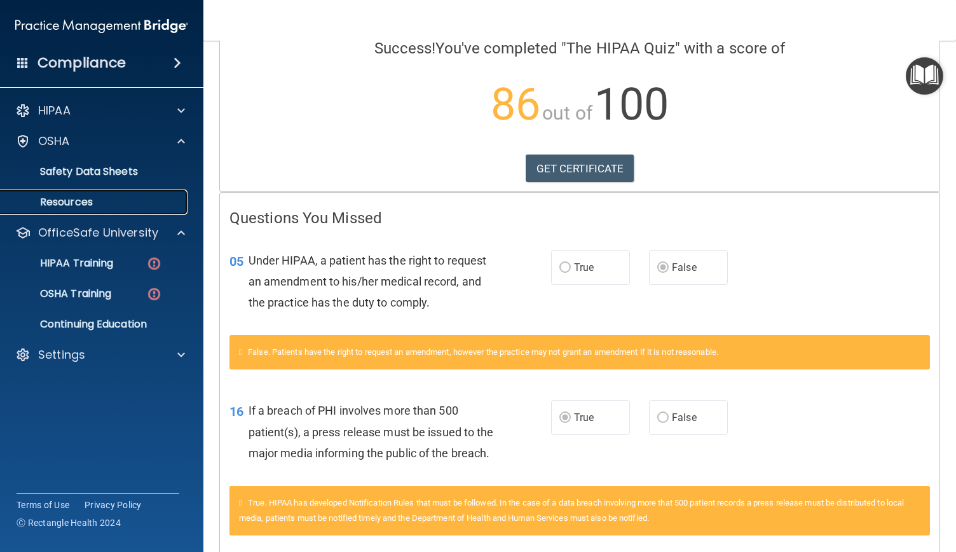
click at [108, 204] on p "Resources" at bounding box center [95, 202] width 174 height 13
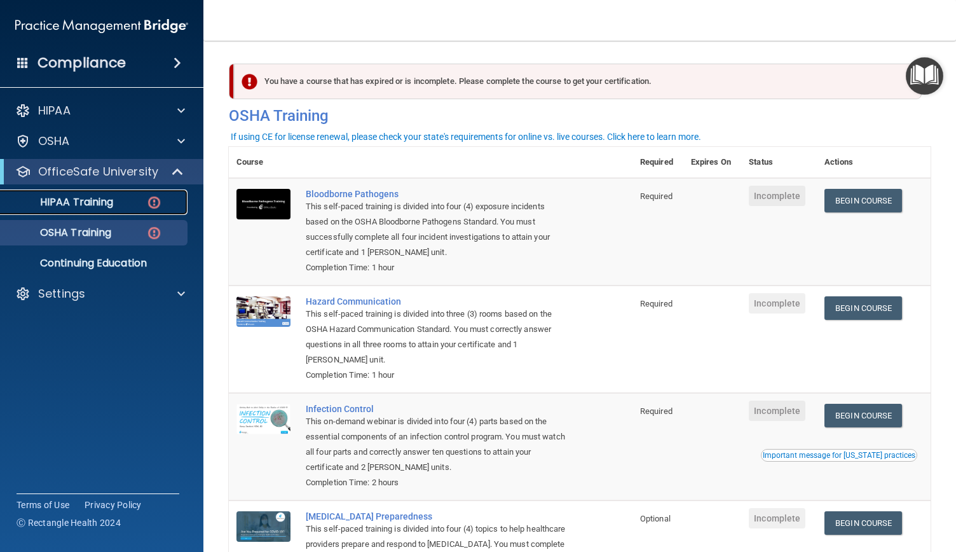
click at [102, 212] on link "HIPAA Training" at bounding box center [87, 202] width 200 height 25
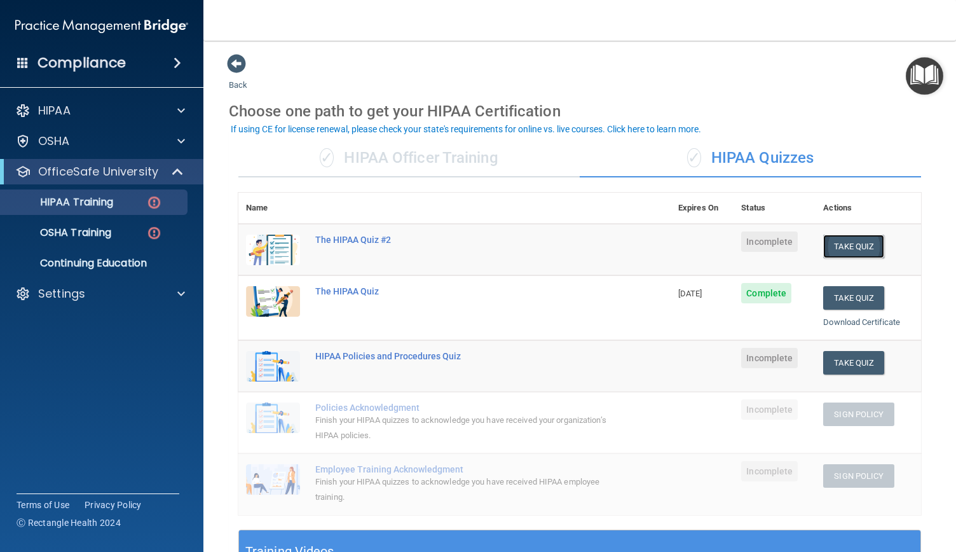
click at [832, 247] on button "Take Quiz" at bounding box center [854, 247] width 61 height 24
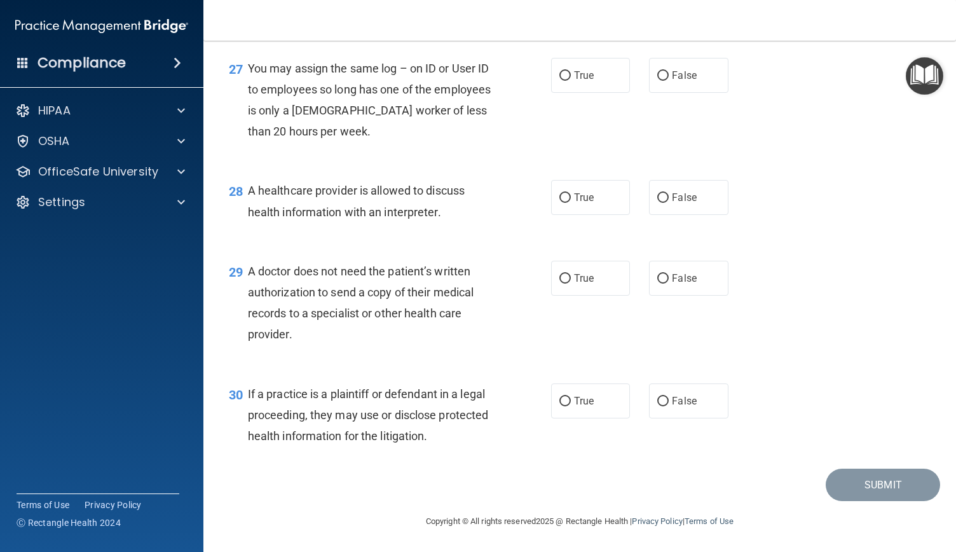
scroll to position [2999, 0]
click at [560, 277] on input "True" at bounding box center [565, 279] width 11 height 10
radio input "true"
click at [658, 399] on input "False" at bounding box center [663, 402] width 11 height 10
radio input "true"
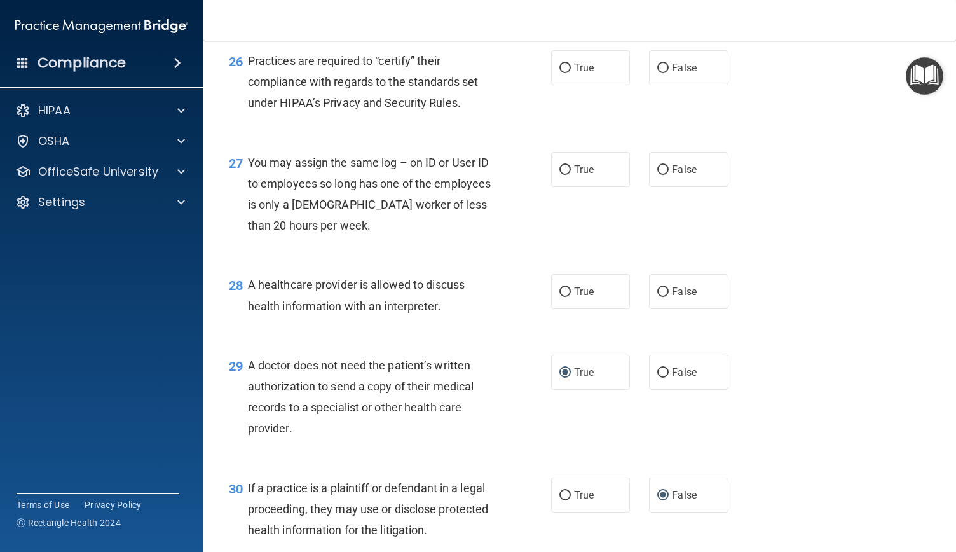
scroll to position [2883, 0]
click at [658, 176] on input "False" at bounding box center [663, 172] width 11 height 10
radio input "true"
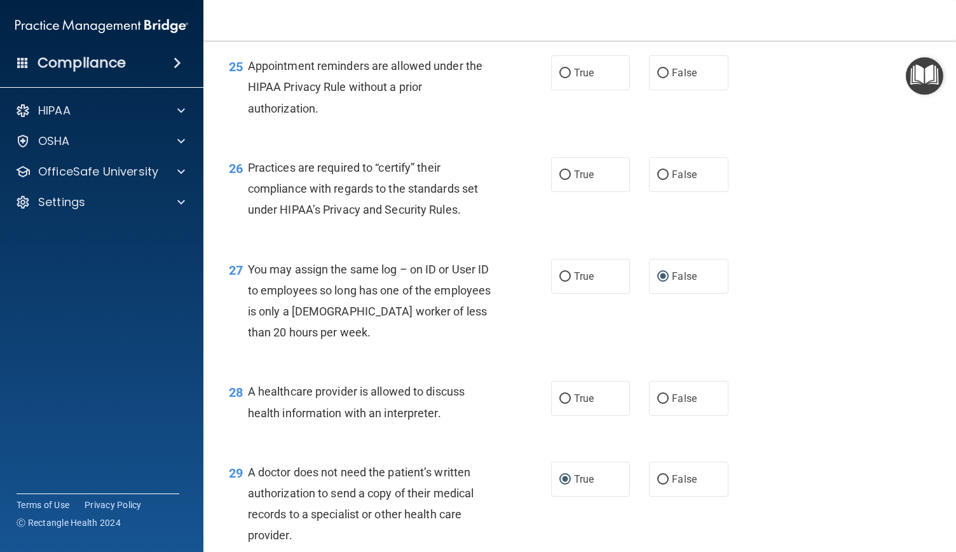
scroll to position [2755, 0]
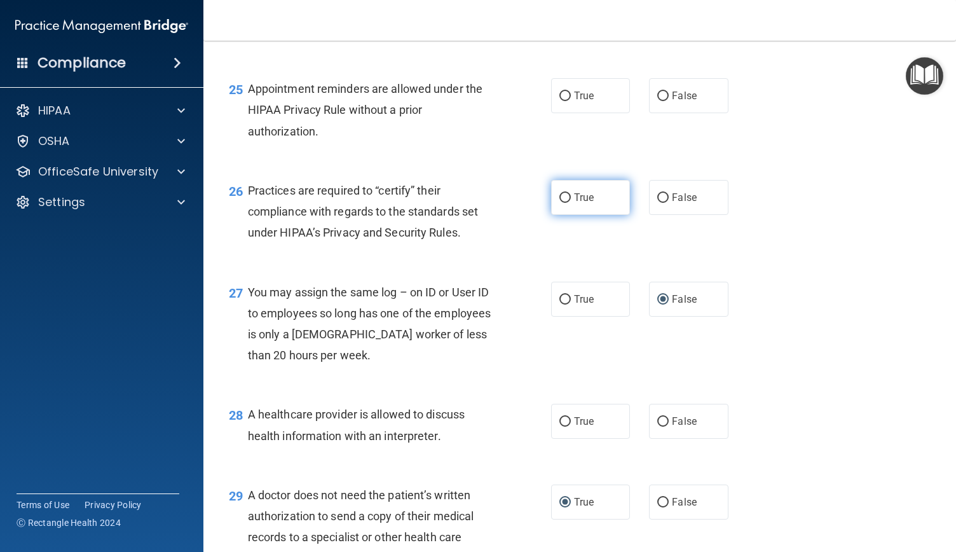
click at [566, 215] on label "True" at bounding box center [590, 197] width 79 height 35
click at [566, 203] on input "True" at bounding box center [565, 198] width 11 height 10
radio input "true"
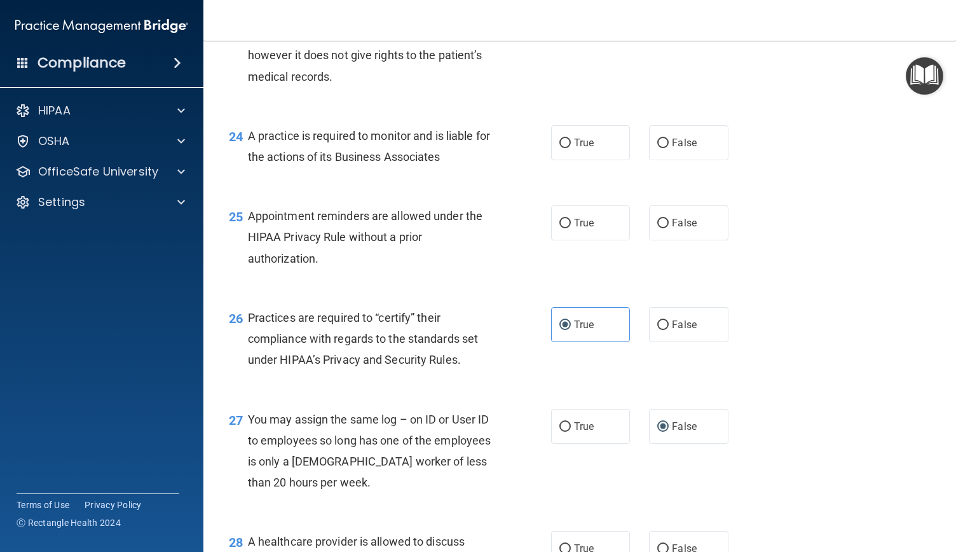
scroll to position [2591, 0]
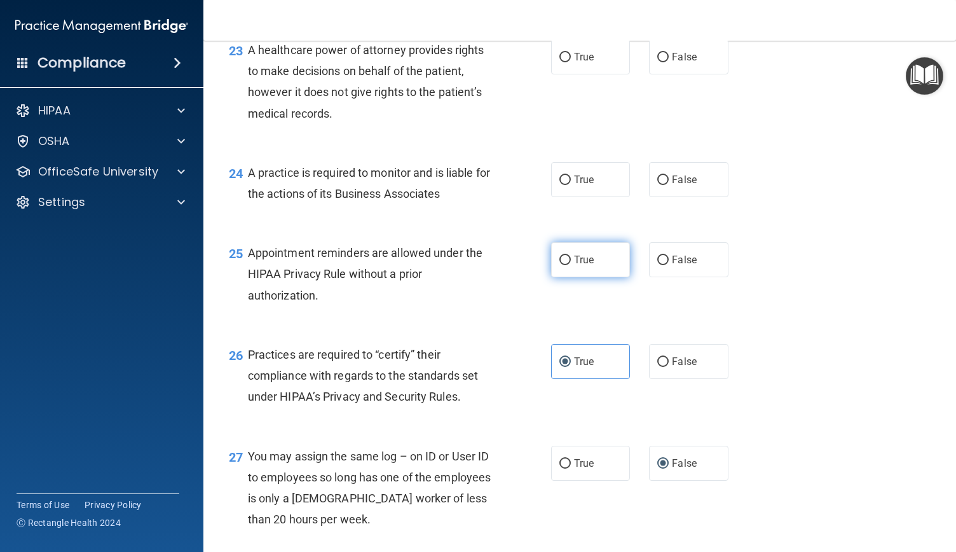
click at [563, 265] on input "True" at bounding box center [565, 261] width 11 height 10
radio input "true"
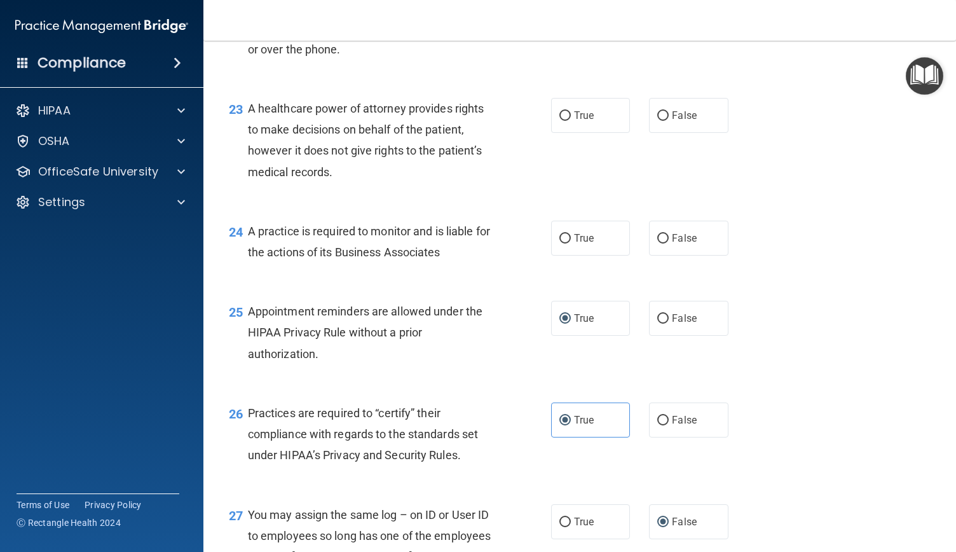
scroll to position [2527, 0]
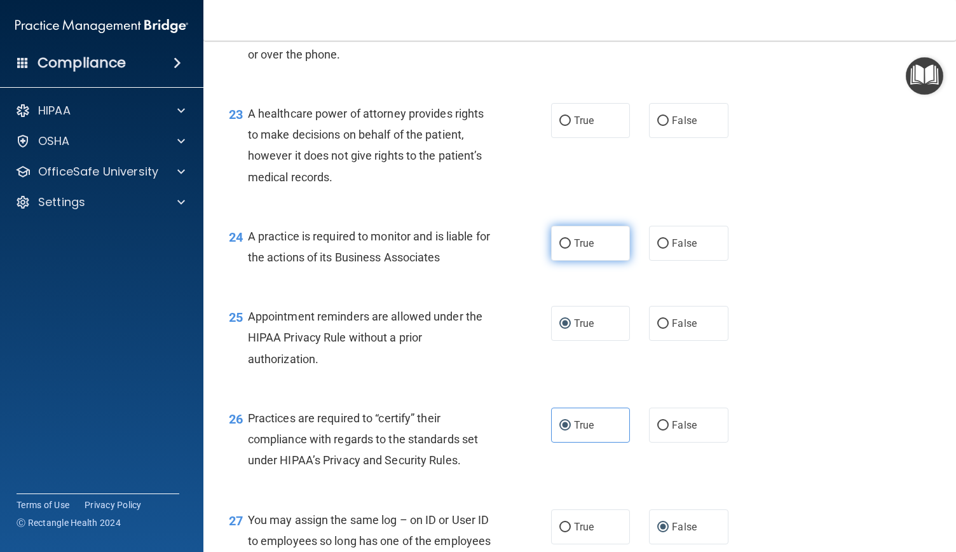
click at [553, 259] on label "True" at bounding box center [590, 243] width 79 height 35
click at [560, 249] on input "True" at bounding box center [565, 244] width 11 height 10
radio input "true"
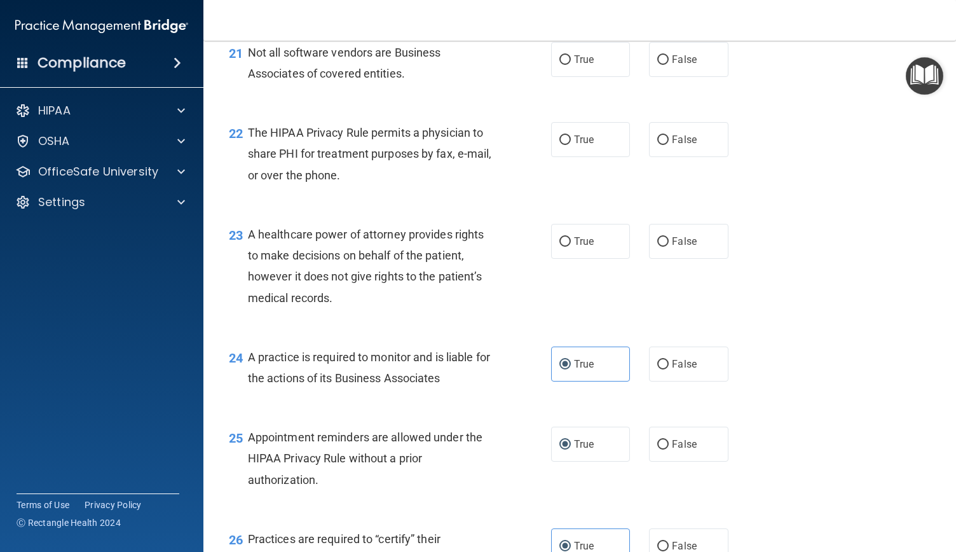
scroll to position [2404, 0]
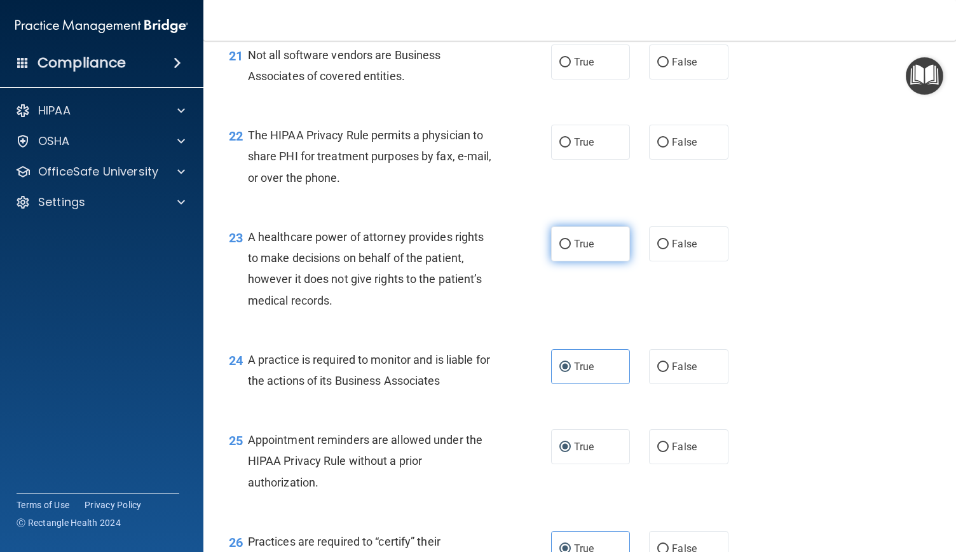
click at [563, 249] on input "True" at bounding box center [565, 245] width 11 height 10
radio input "true"
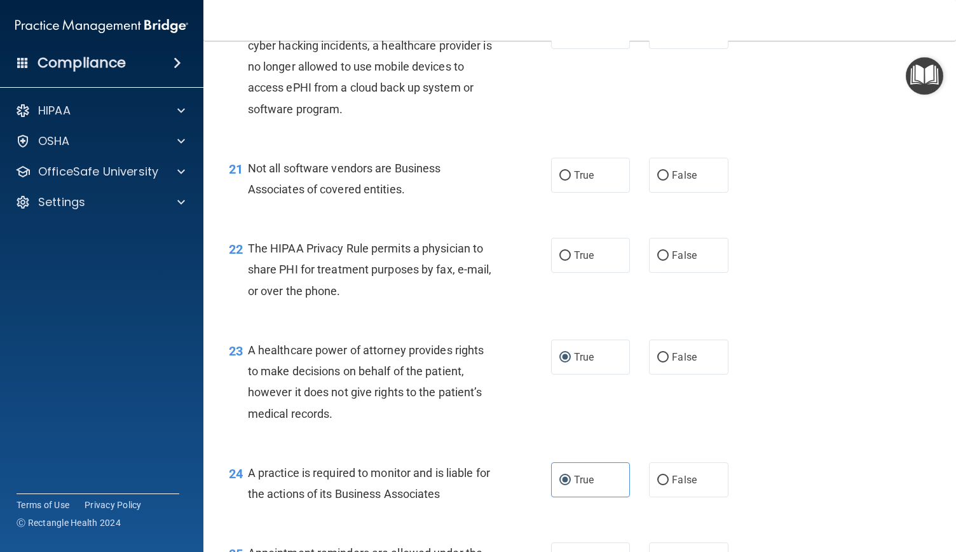
scroll to position [2282, 0]
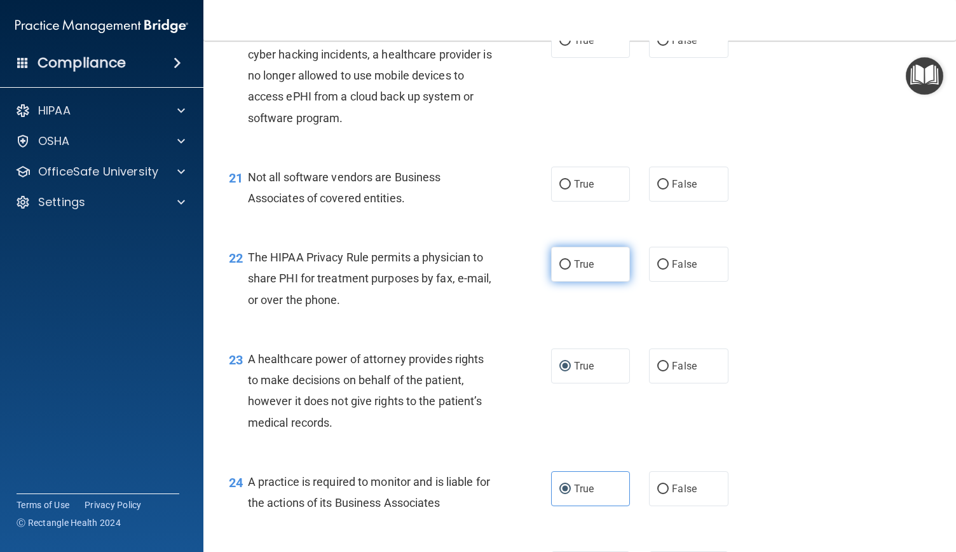
click at [560, 270] on input "True" at bounding box center [565, 265] width 11 height 10
radio input "true"
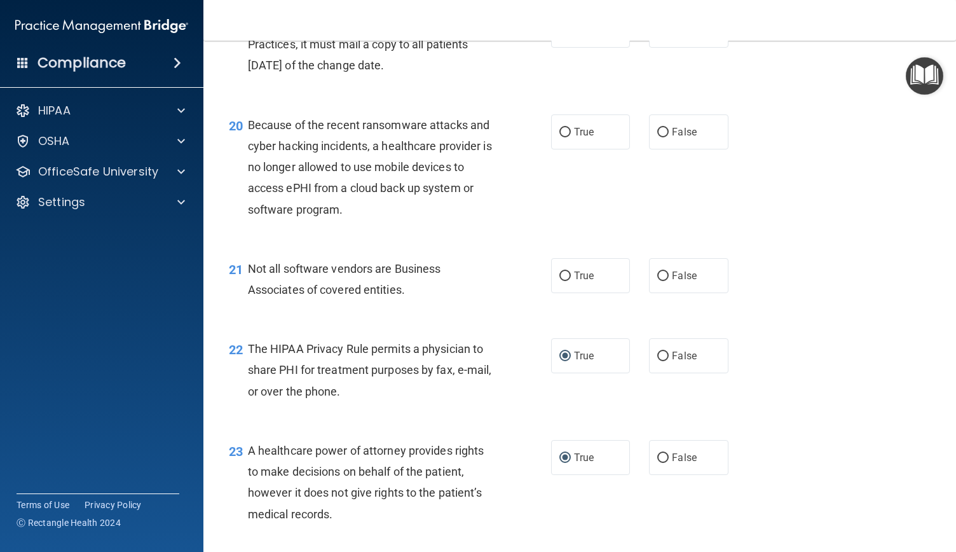
scroll to position [2188, 0]
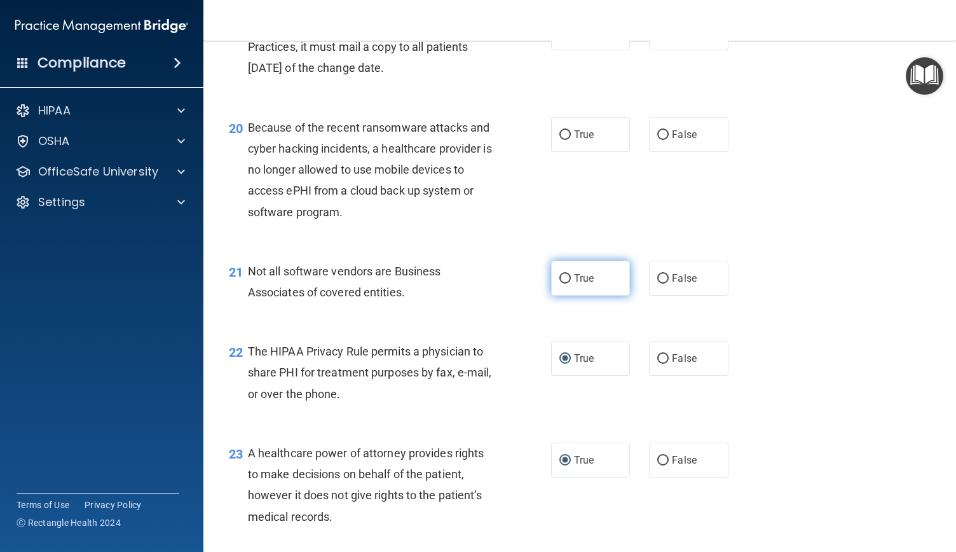
click at [597, 296] on label "True" at bounding box center [590, 278] width 79 height 35
click at [571, 284] on input "True" at bounding box center [565, 279] width 11 height 10
radio input "true"
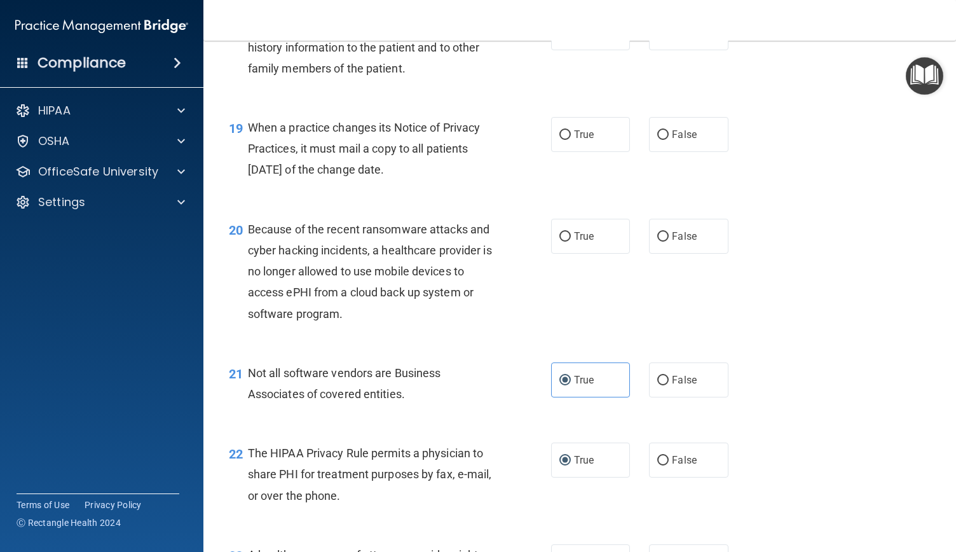
scroll to position [2086, 0]
click at [672, 242] on span "False" at bounding box center [684, 236] width 25 height 12
click at [669, 242] on input "False" at bounding box center [663, 237] width 11 height 10
radio input "true"
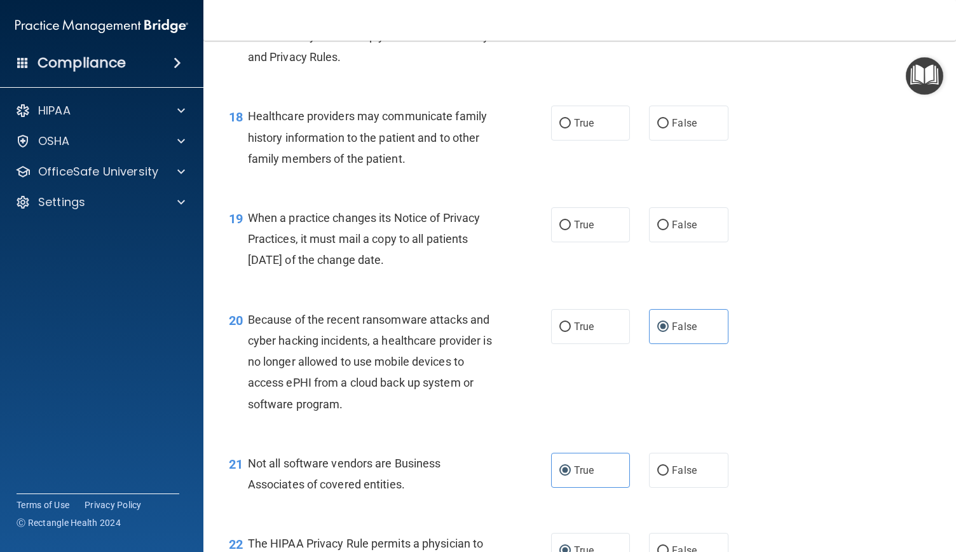
scroll to position [1969, 0]
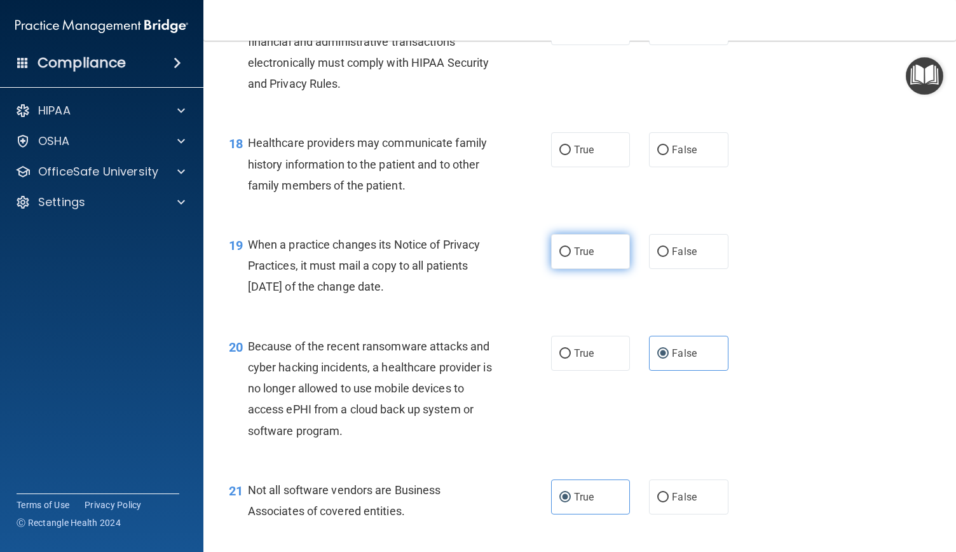
click at [551, 269] on label "True" at bounding box center [590, 251] width 79 height 35
click at [560, 257] on input "True" at bounding box center [565, 252] width 11 height 10
radio input "true"
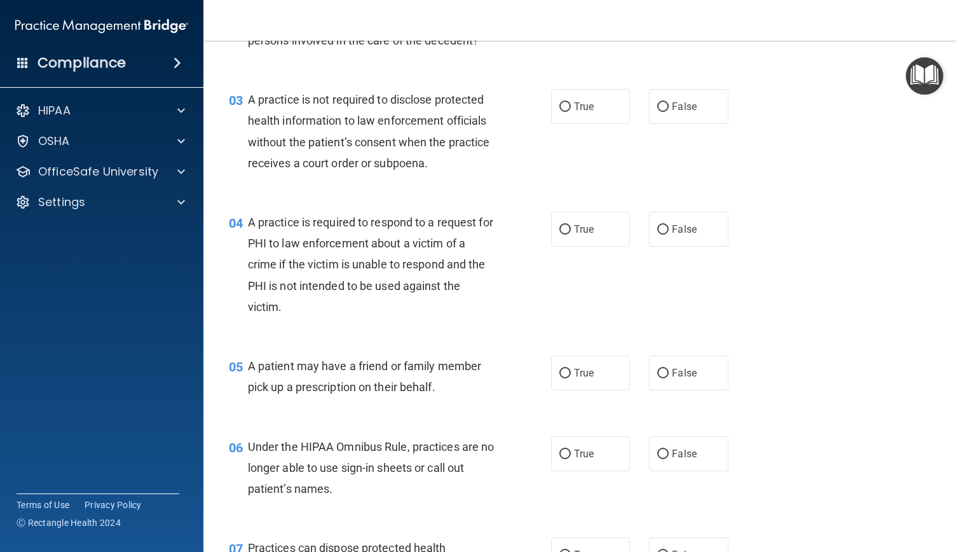
scroll to position [0, 0]
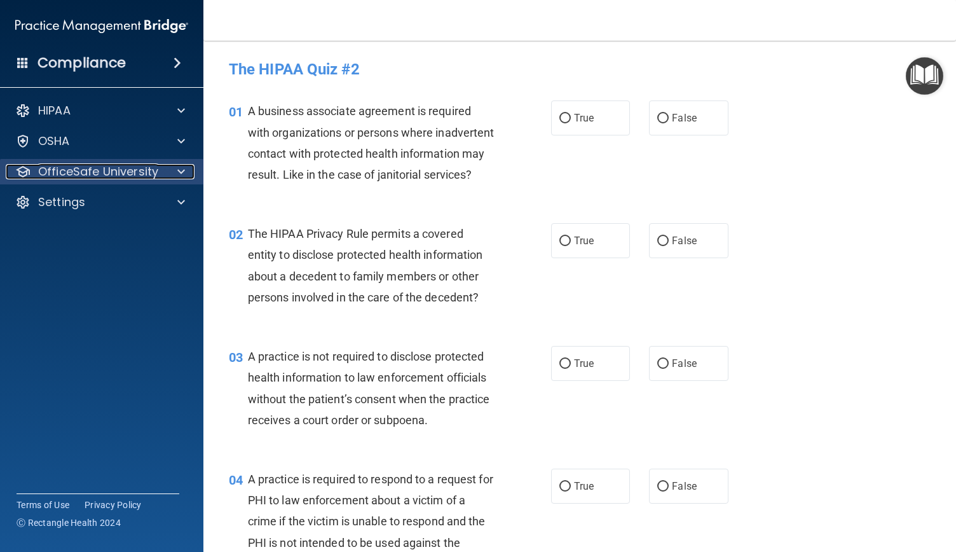
click at [161, 165] on div "OfficeSafe University" at bounding box center [85, 171] width 158 height 15
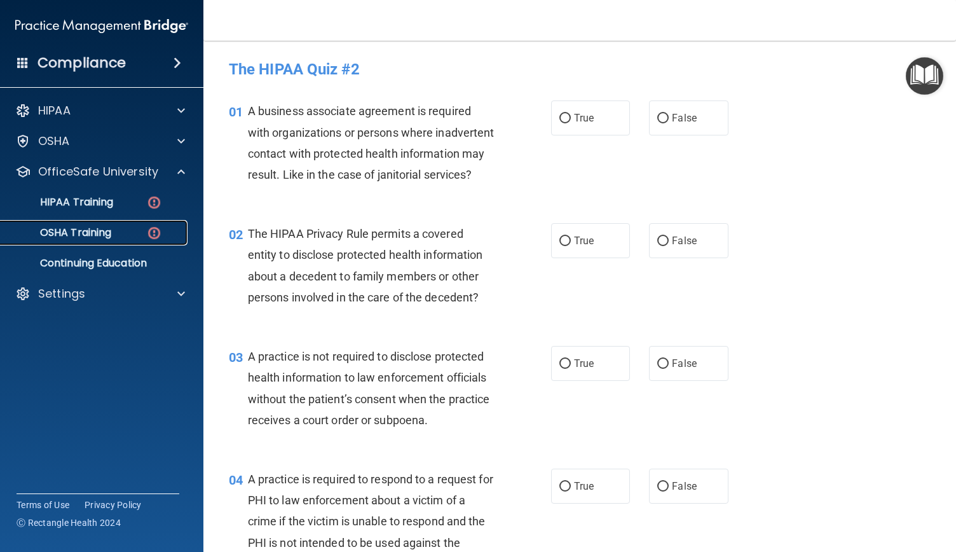
click at [128, 235] on div "OSHA Training" at bounding box center [95, 232] width 174 height 13
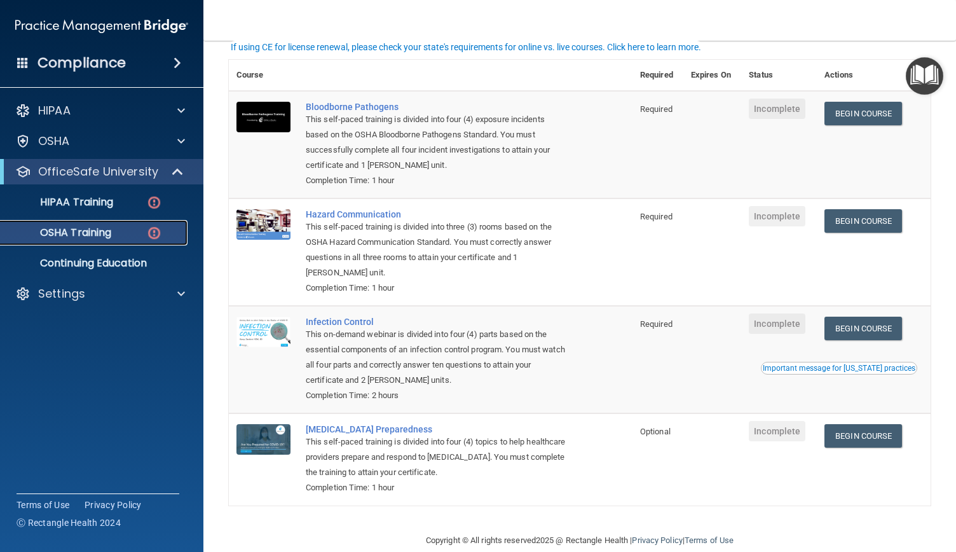
scroll to position [107, 0]
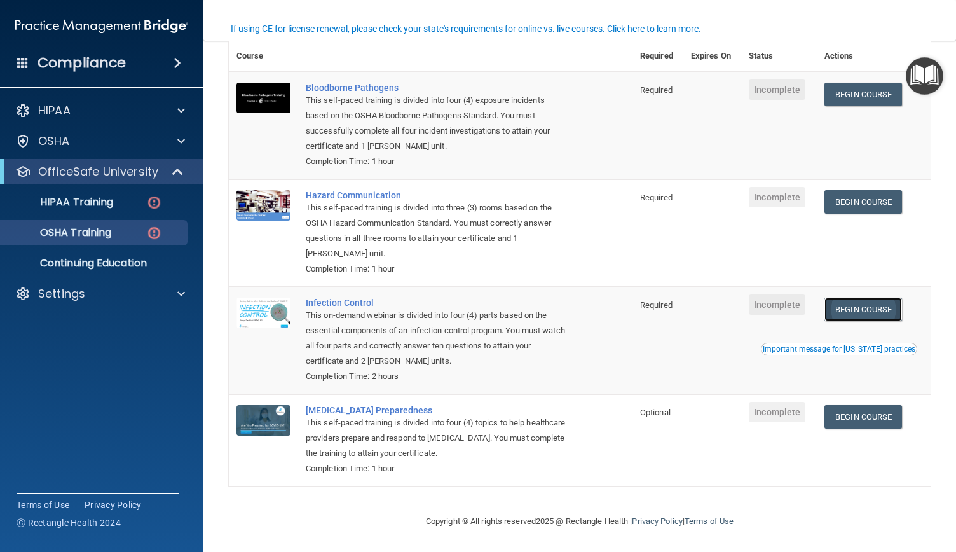
click at [853, 310] on link "Begin Course" at bounding box center [864, 310] width 78 height 24
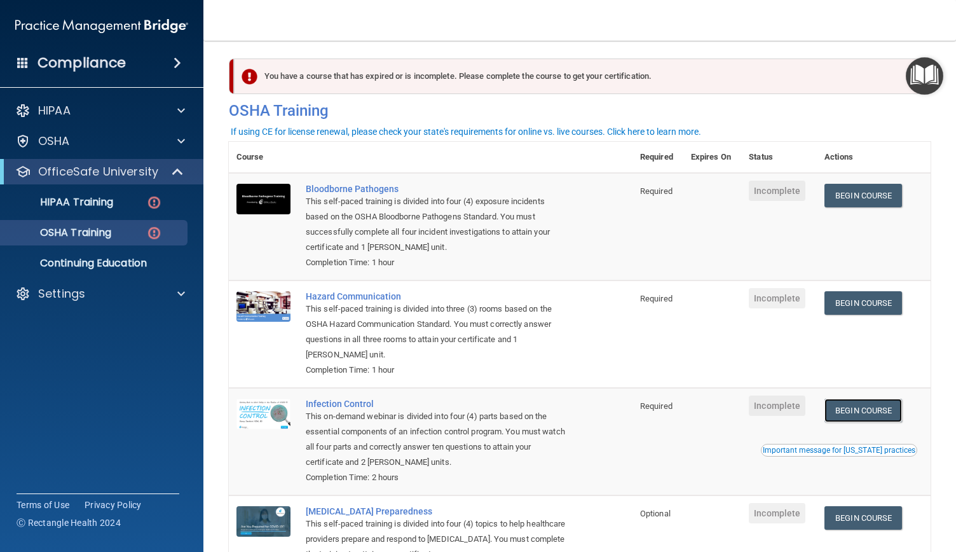
scroll to position [4, 0]
click at [865, 201] on link "Begin Course" at bounding box center [864, 196] width 78 height 24
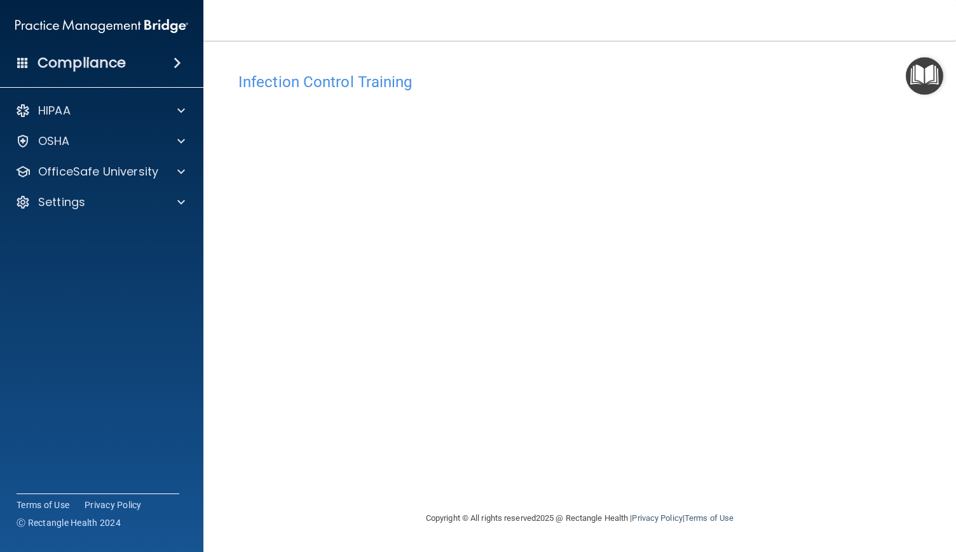
click at [889, 254] on div "Infection Control Training This course doesn’t expire until . Are you sure you …" at bounding box center [580, 288] width 702 height 445
click at [326, 517] on footer "Copyright © All rights reserved 2025 @ Rectangle Health | Privacy Policy | Term…" at bounding box center [580, 518] width 702 height 41
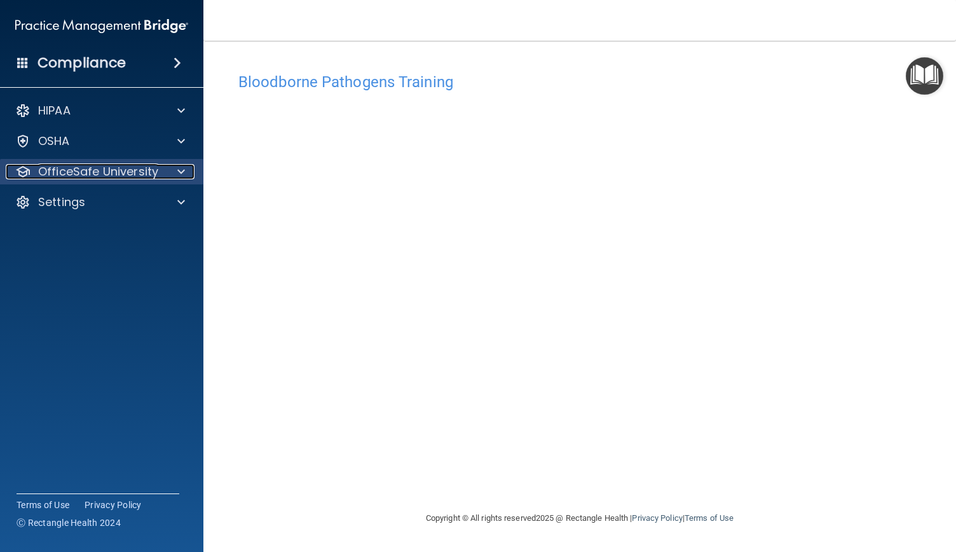
click at [159, 174] on div "OfficeSafe University" at bounding box center [85, 171] width 158 height 15
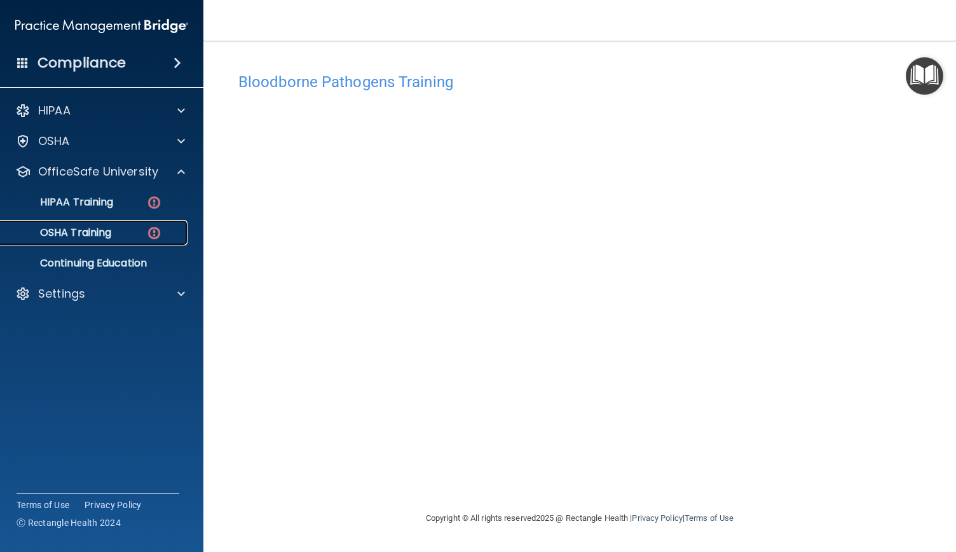
click at [149, 228] on img at bounding box center [154, 233] width 16 height 16
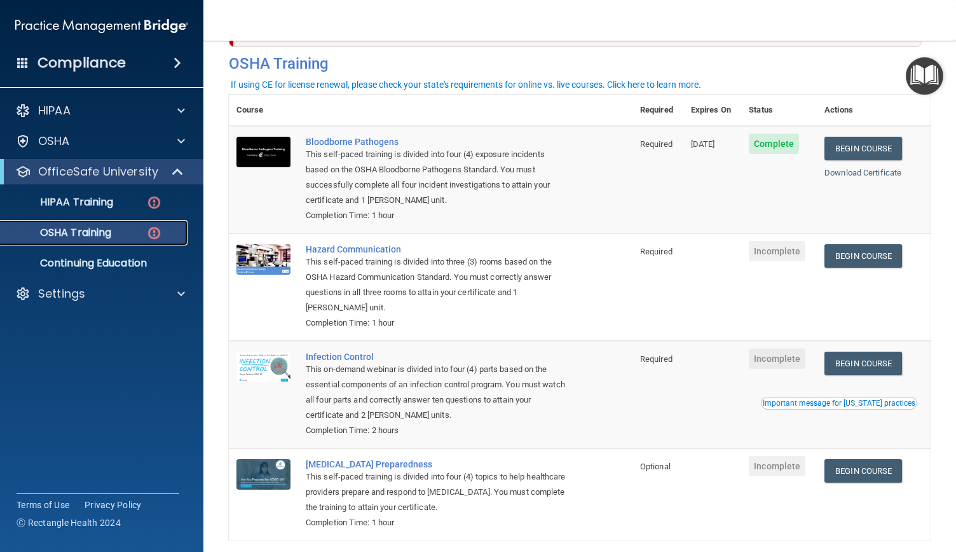
scroll to position [53, 0]
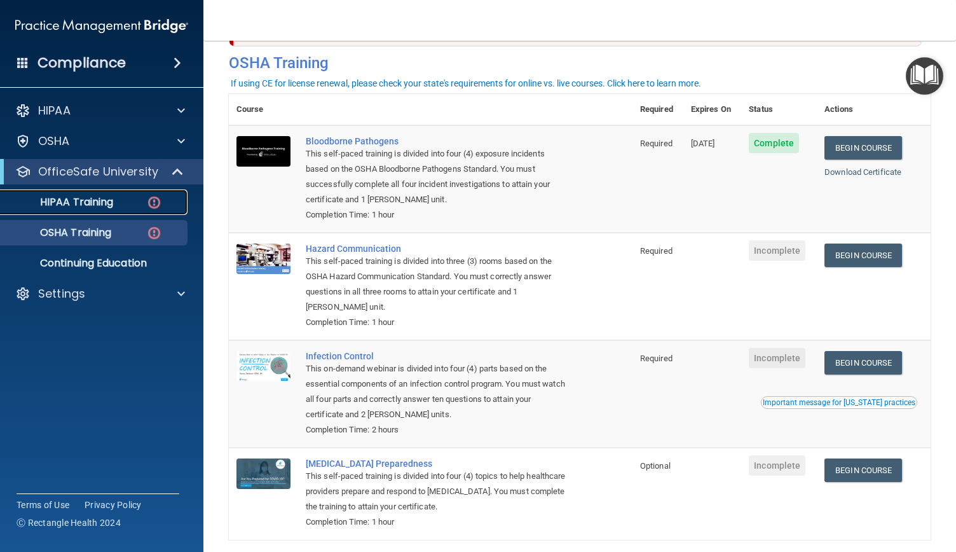
click at [110, 208] on p "HIPAA Training" at bounding box center [60, 202] width 105 height 13
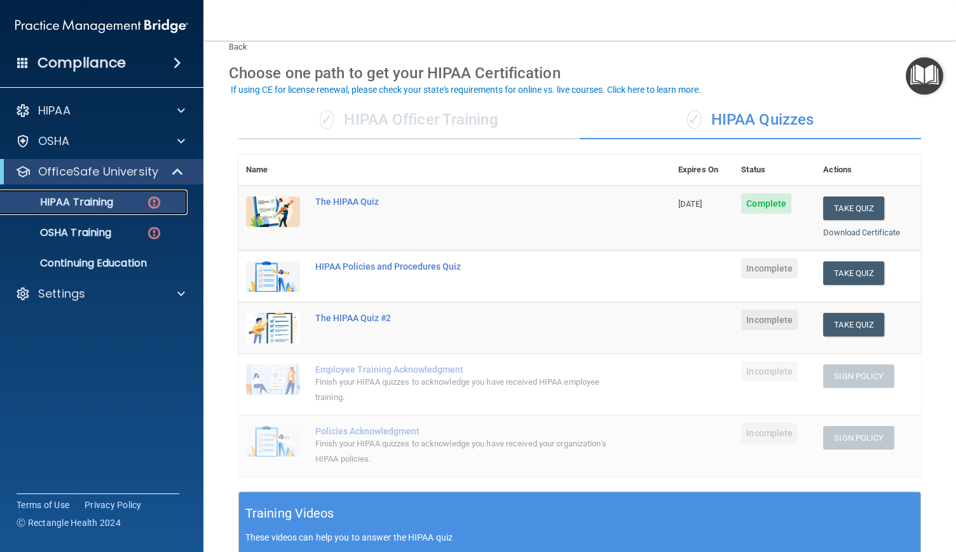
scroll to position [34, 0]
